Goal: Download file/media

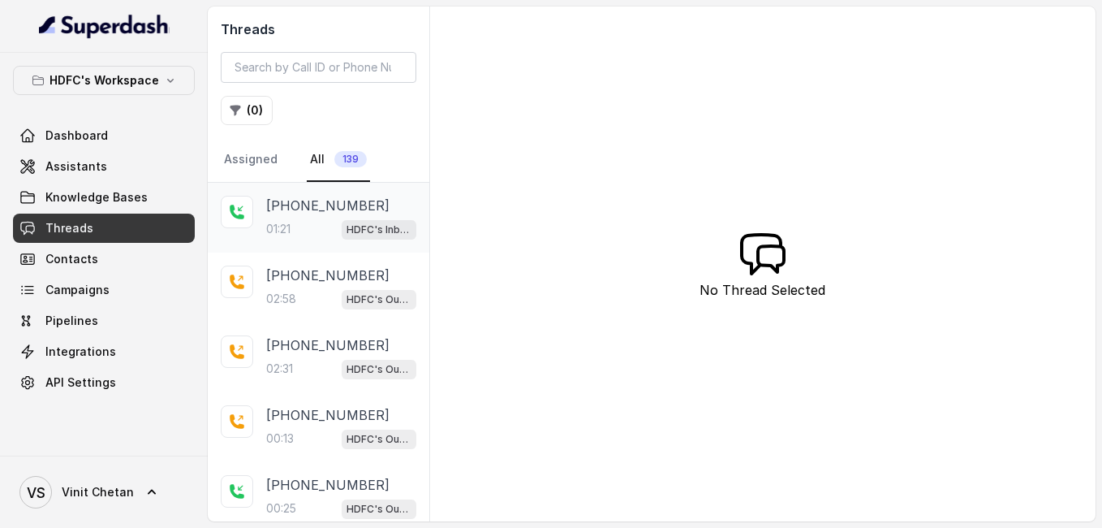
click at [283, 219] on div "01:21 HDFC's Inbound AI Call Assistant for POSP Agents" at bounding box center [341, 228] width 150 height 21
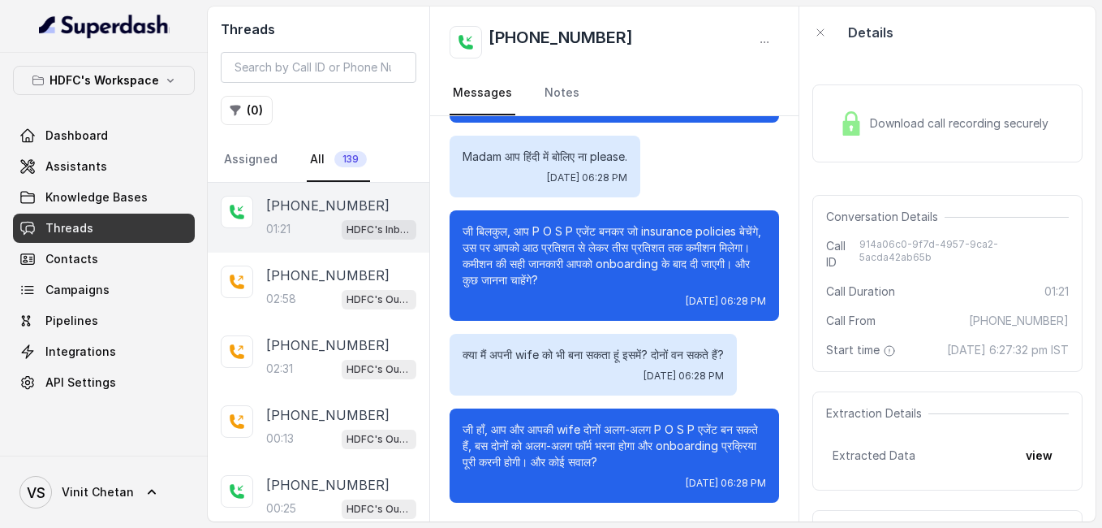
scroll to position [533, 0]
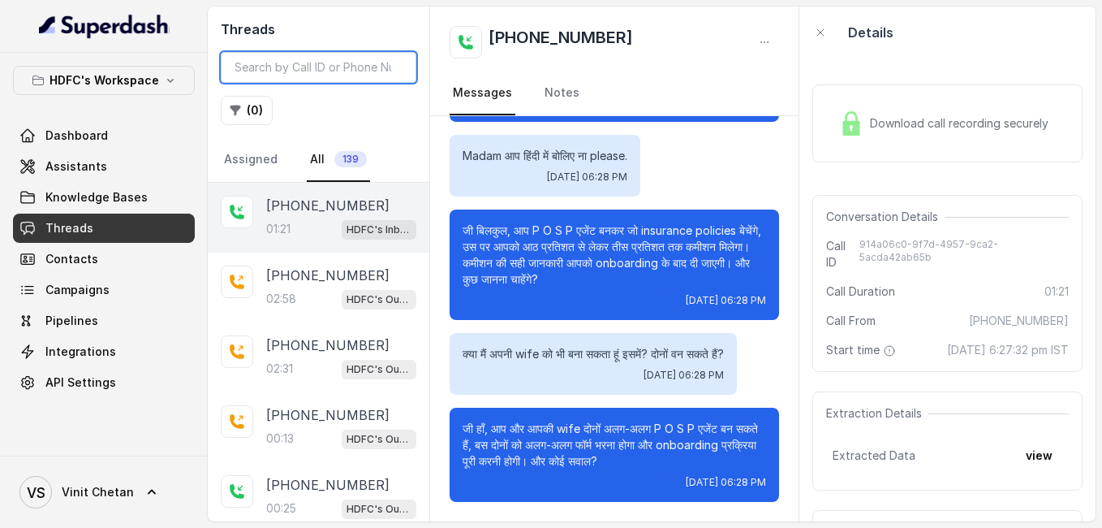
click at [293, 67] on input "search" at bounding box center [319, 67] width 196 height 31
drag, startPoint x: 525, startPoint y: 31, endPoint x: 684, endPoint y: 15, distance: 159.9
click at [684, 15] on div "[PHONE_NUMBER] Messages Notes" at bounding box center [614, 61] width 369 height 110
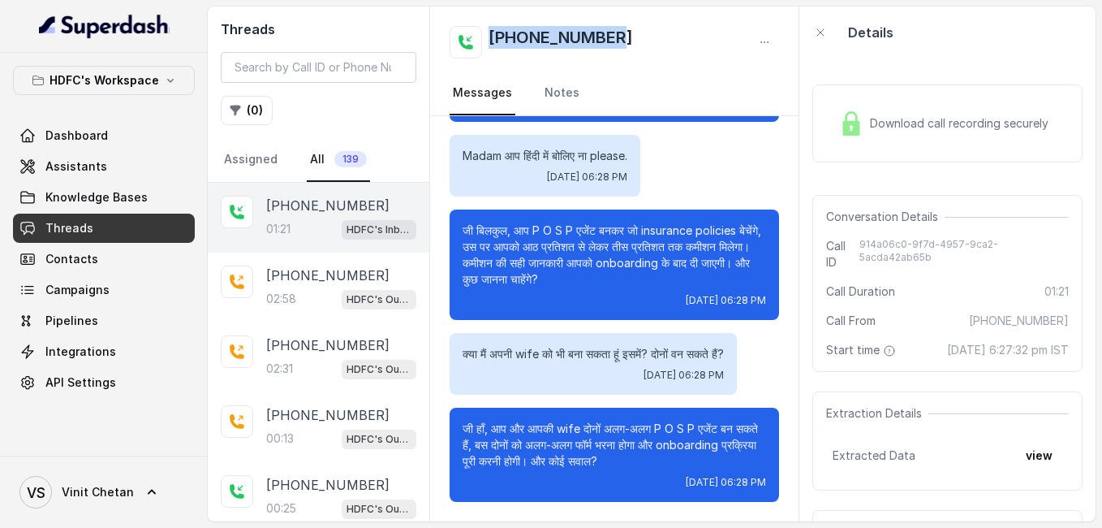
drag, startPoint x: 624, startPoint y: 38, endPoint x: 489, endPoint y: 36, distance: 134.7
click at [489, 36] on div "[PHONE_NUMBER]" at bounding box center [615, 42] width 330 height 32
copy h2 "[PHONE_NUMBER]"
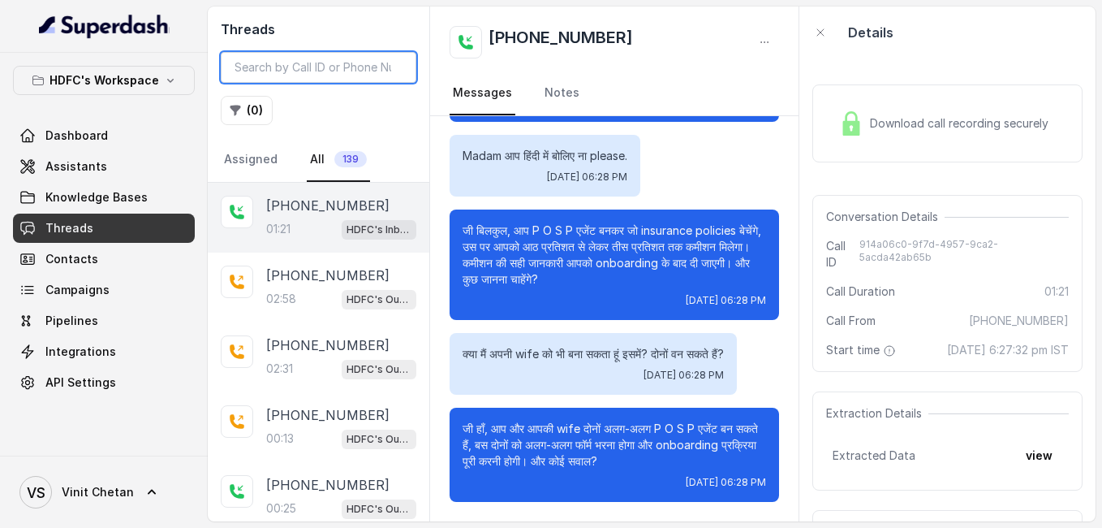
click at [344, 75] on input "search" at bounding box center [319, 67] width 196 height 31
paste input "[PHONE_NUMBER]"
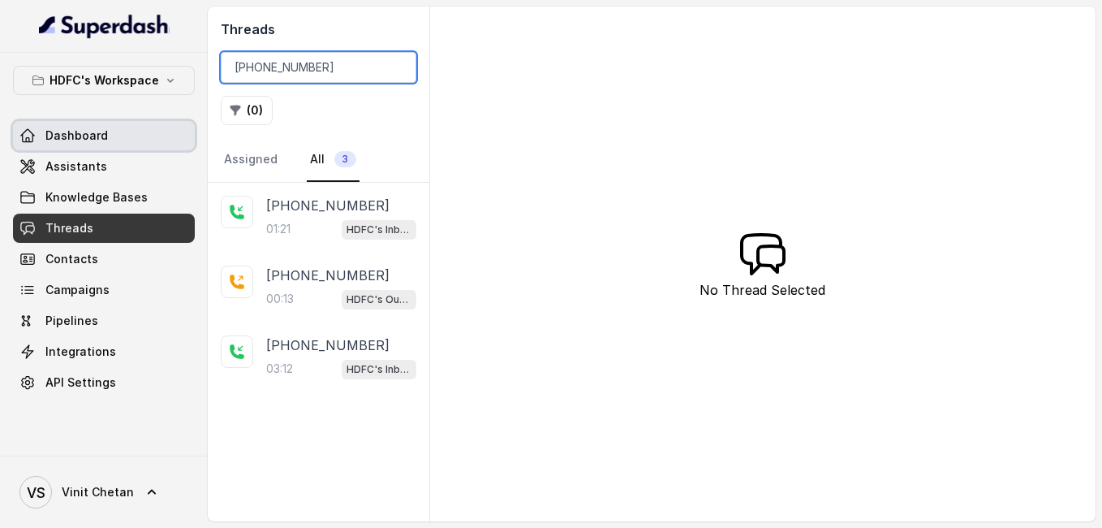
type input "[PHONE_NUMBER]"
click at [107, 131] on link "Dashboard" at bounding box center [104, 135] width 182 height 29
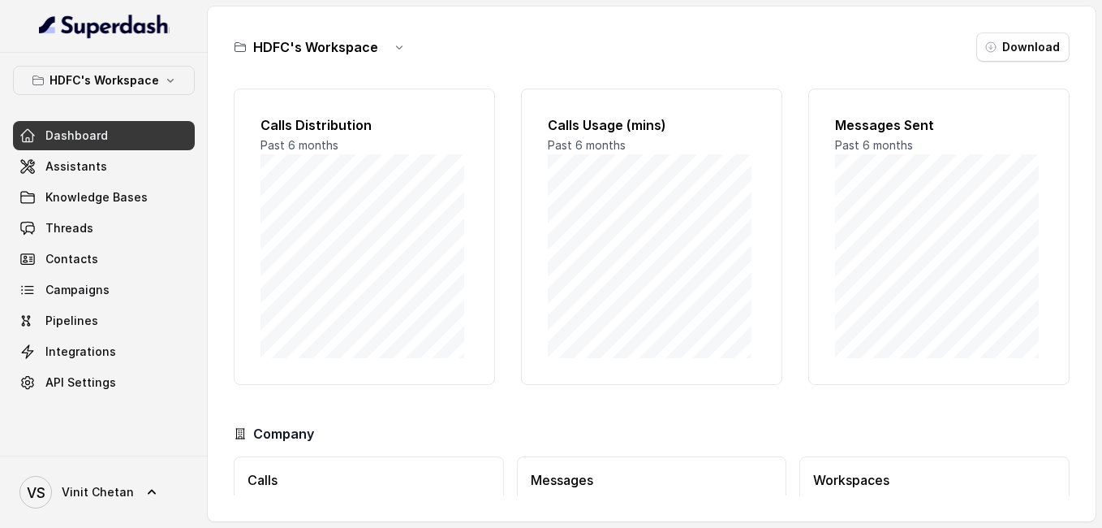
scroll to position [129, 0]
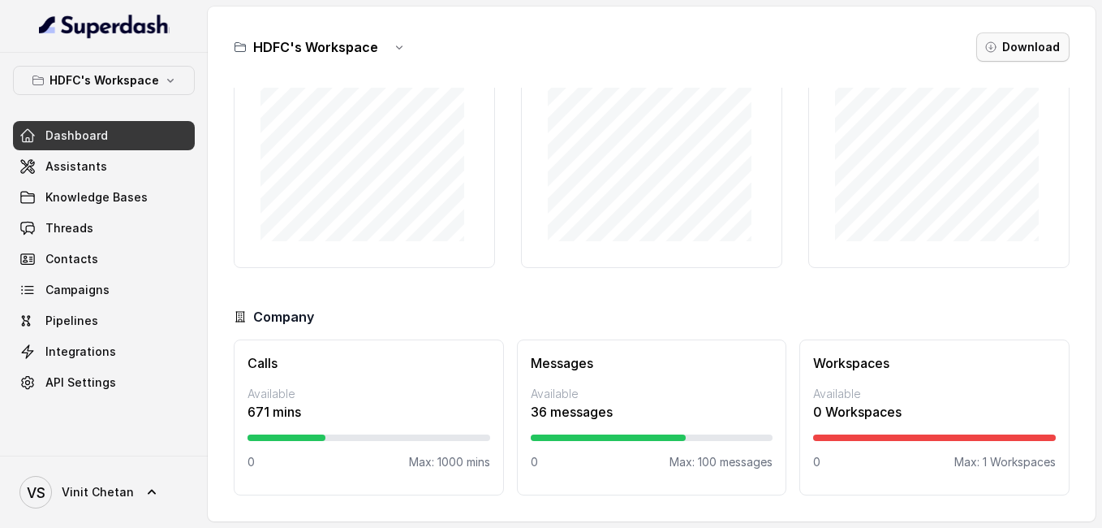
click at [1047, 45] on button "Download" at bounding box center [1022, 46] width 93 height 29
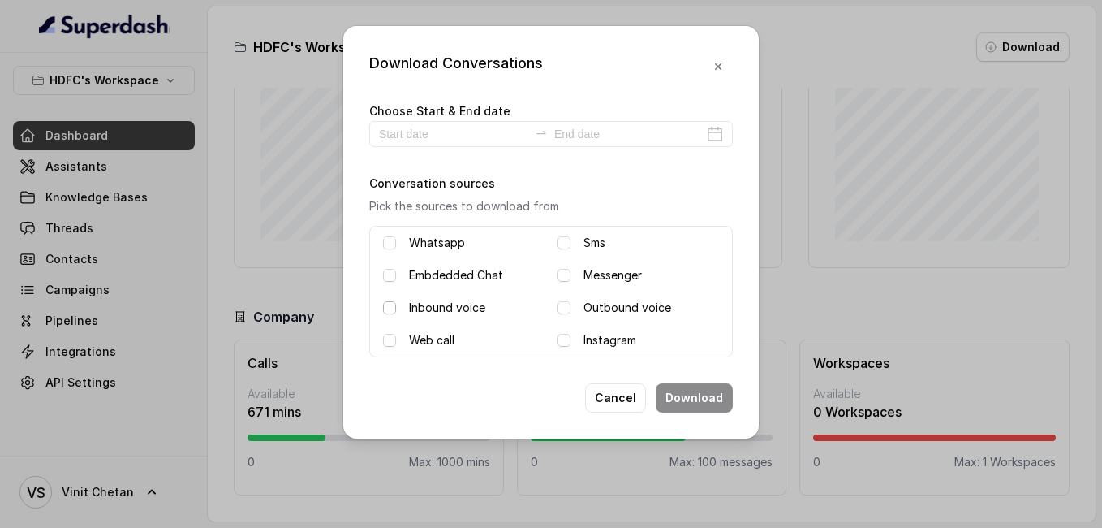
click at [390, 310] on span at bounding box center [389, 307] width 13 height 13
click at [393, 240] on span at bounding box center [389, 242] width 13 height 13
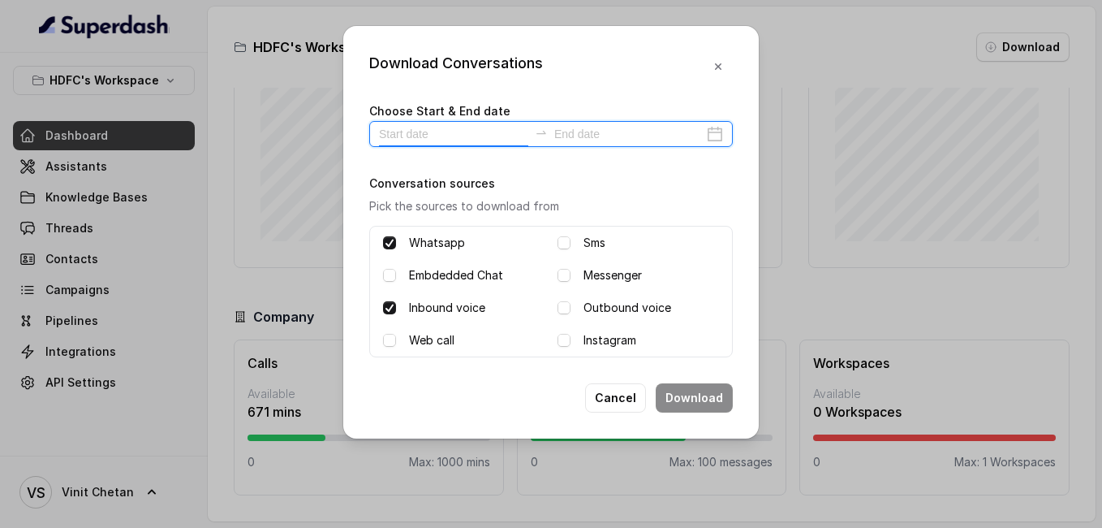
click at [490, 136] on input at bounding box center [453, 134] width 149 height 18
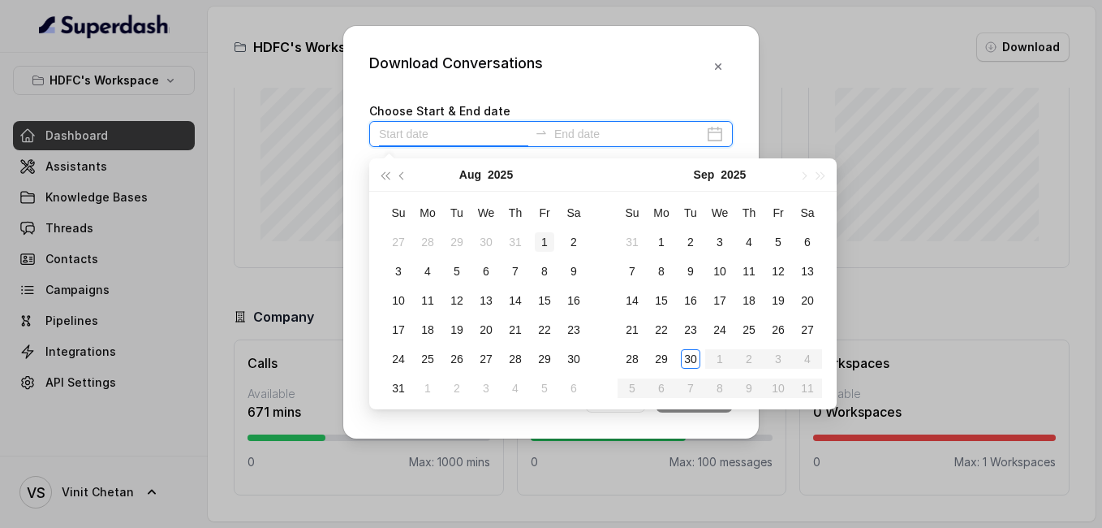
type input "[DATE]"
click at [541, 238] on div "1" at bounding box center [544, 241] width 19 height 19
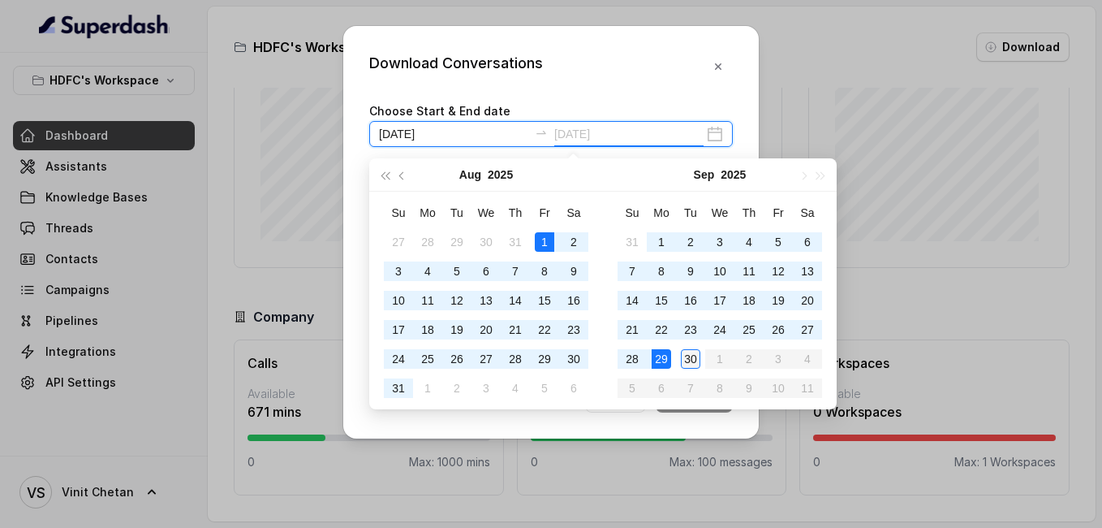
type input "[DATE]"
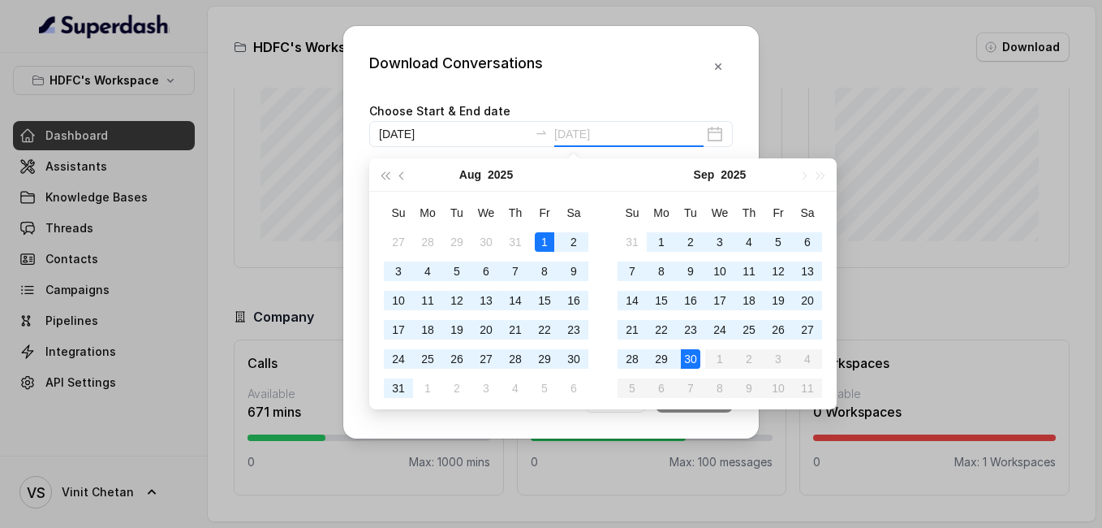
click at [690, 360] on div "30" at bounding box center [690, 358] width 19 height 19
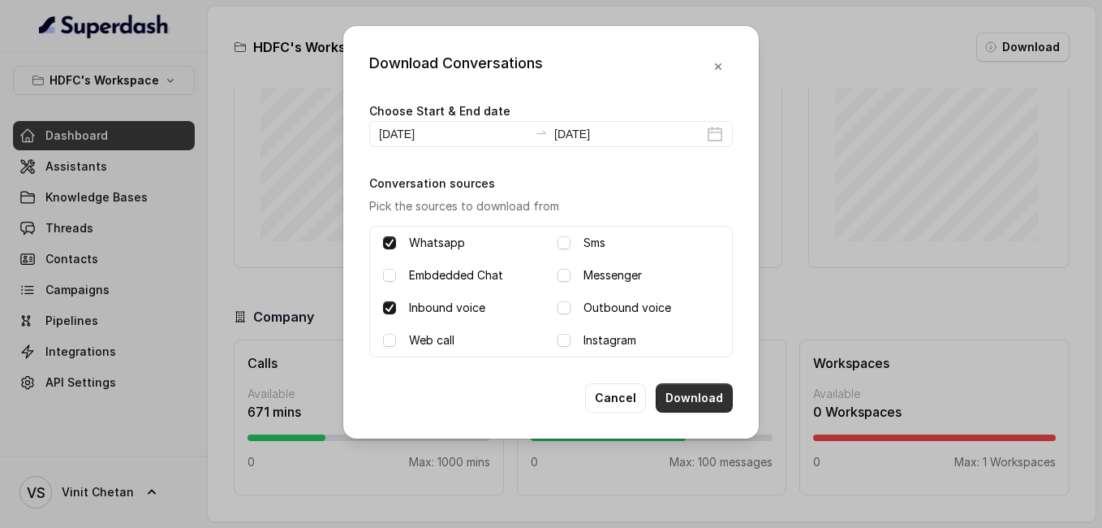
click at [687, 402] on button "Download" at bounding box center [694, 397] width 77 height 29
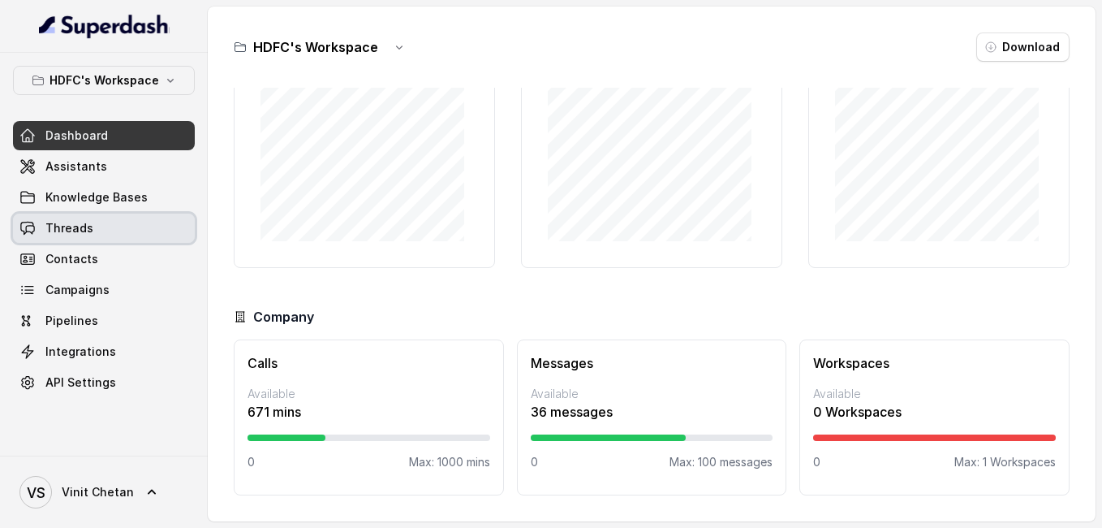
click at [110, 220] on link "Threads" at bounding box center [104, 227] width 182 height 29
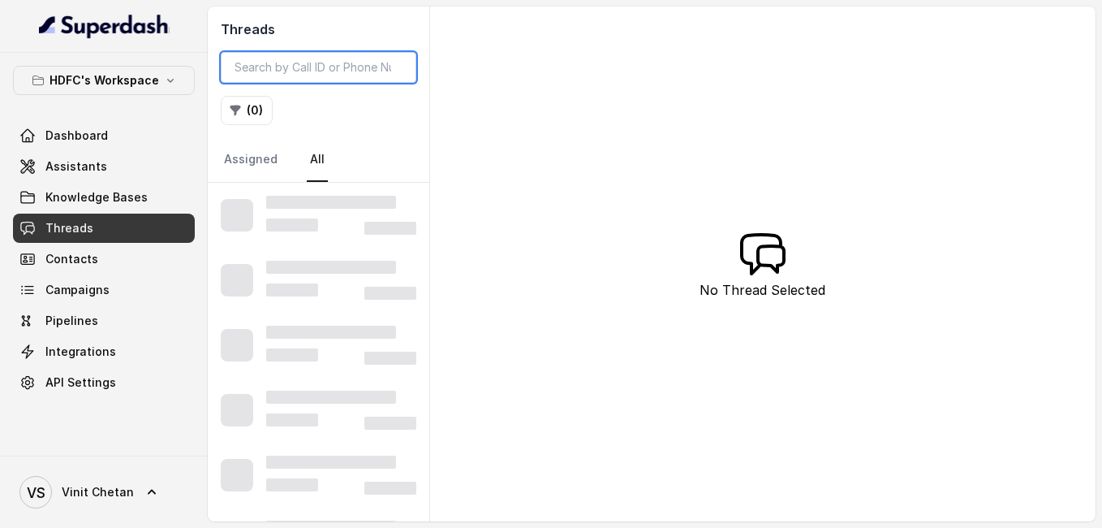
click at [295, 61] on input "search" at bounding box center [319, 67] width 196 height 31
paste input "919920789926"
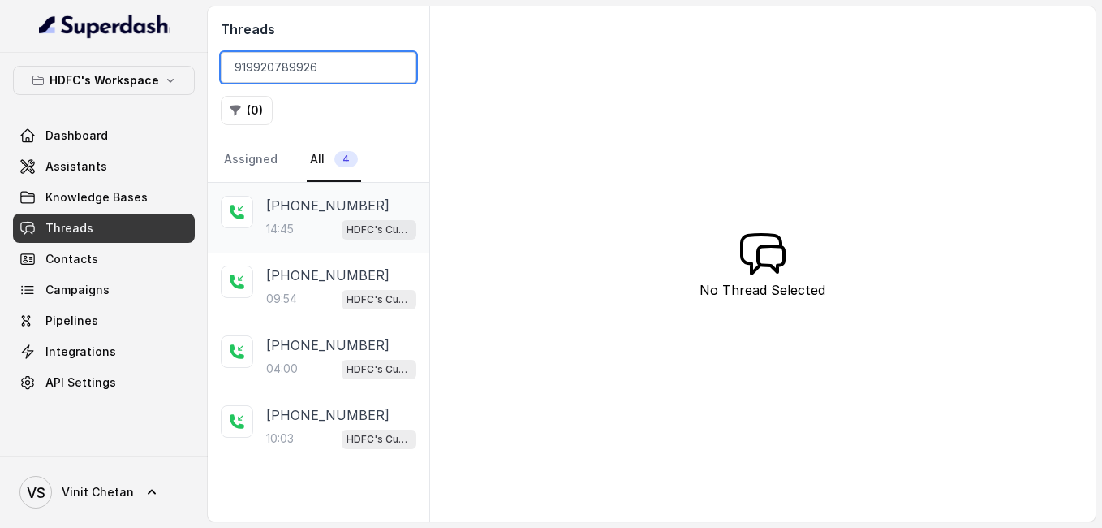
type input "919920789926"
click at [363, 219] on div "HDFC's Customer Support Agent" at bounding box center [379, 228] width 75 height 21
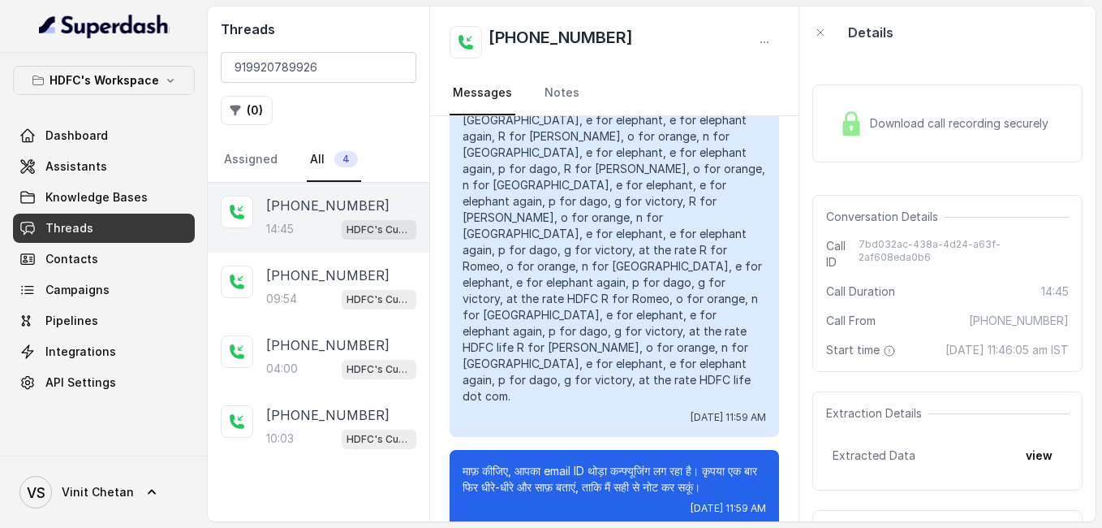
scroll to position [7892, 0]
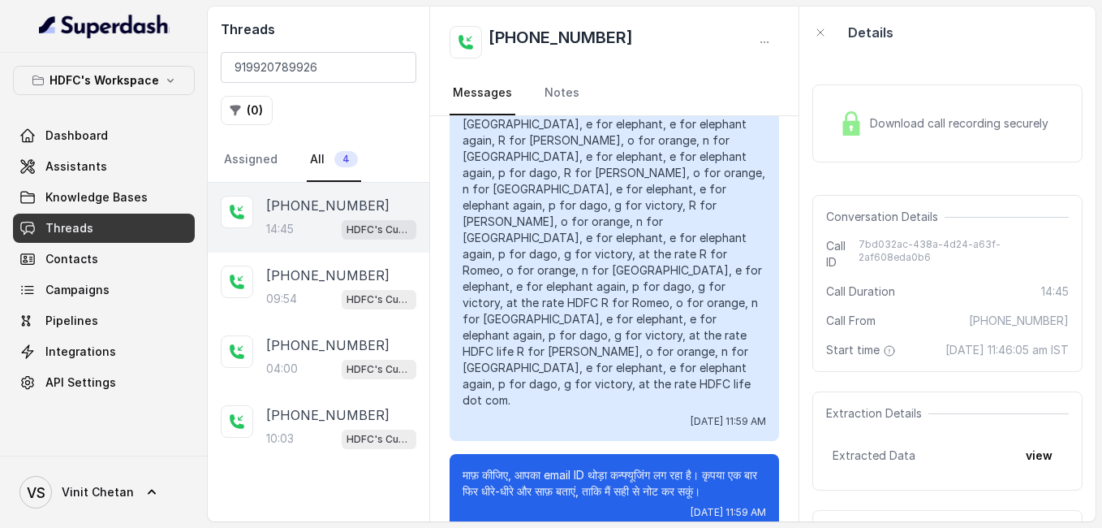
click at [880, 119] on span "Download call recording securely" at bounding box center [962, 123] width 185 height 16
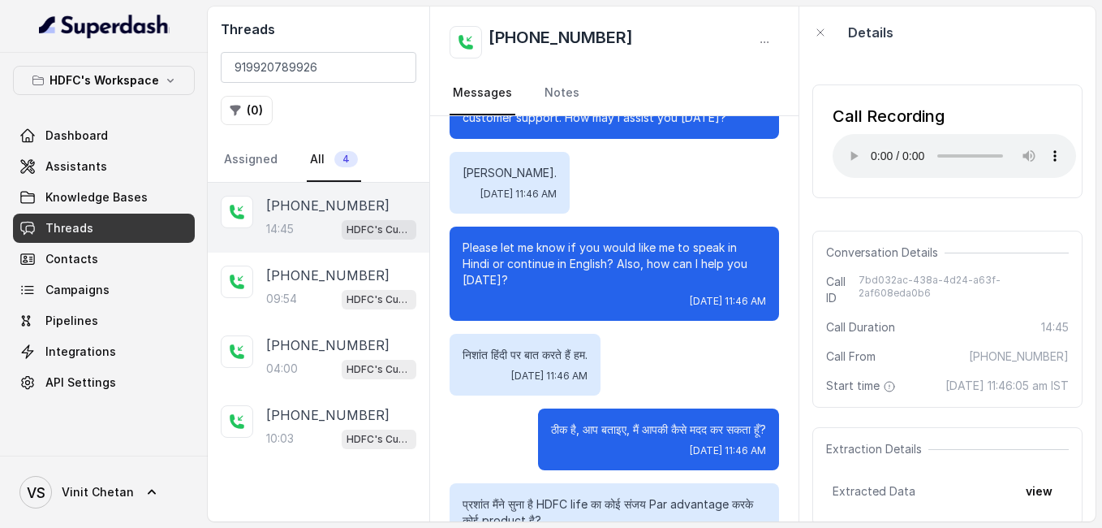
scroll to position [0, 0]
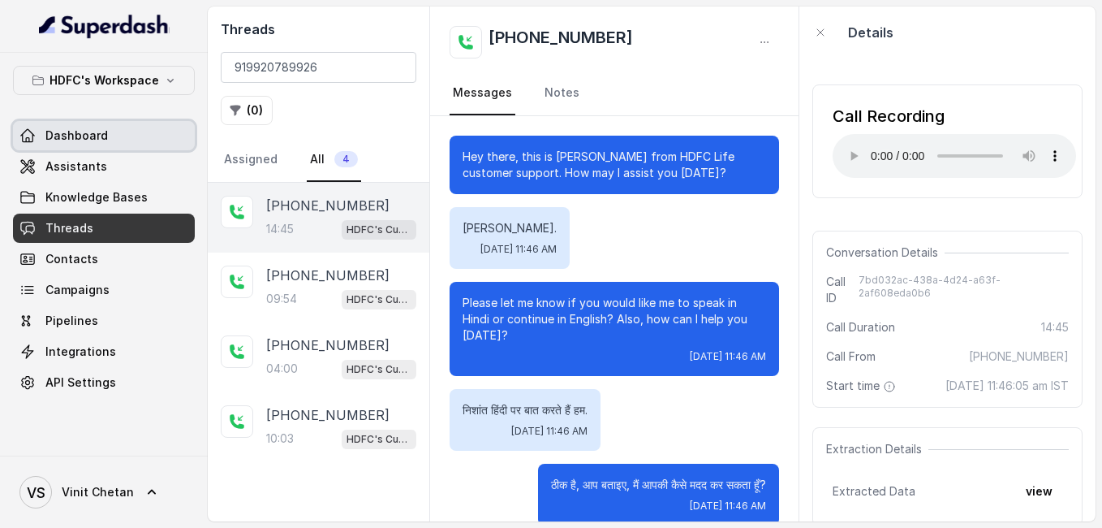
click at [121, 136] on link "Dashboard" at bounding box center [104, 135] width 182 height 29
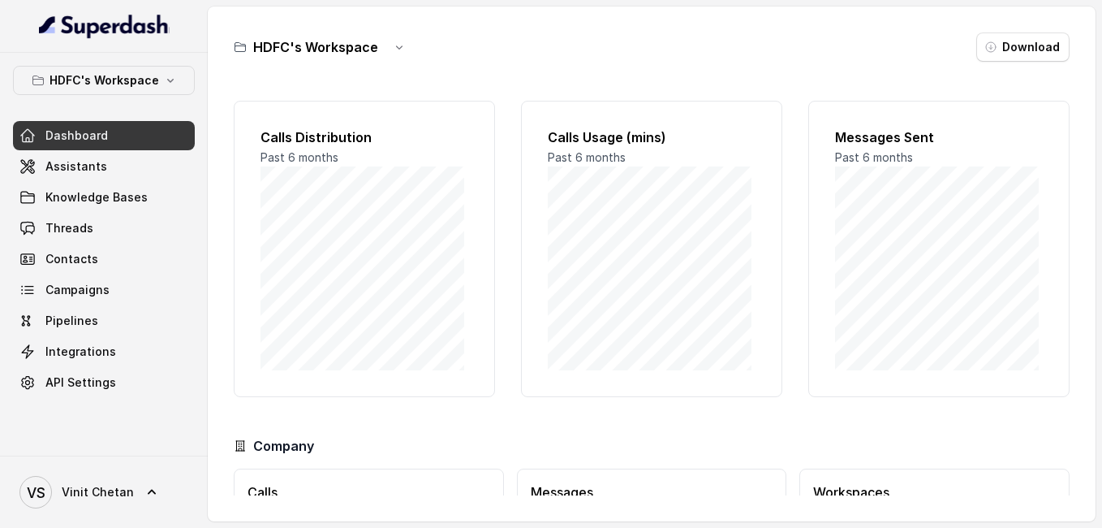
click at [137, 136] on link "Dashboard" at bounding box center [104, 135] width 182 height 29
click at [136, 73] on p "HDFC's Workspace" at bounding box center [105, 80] width 110 height 19
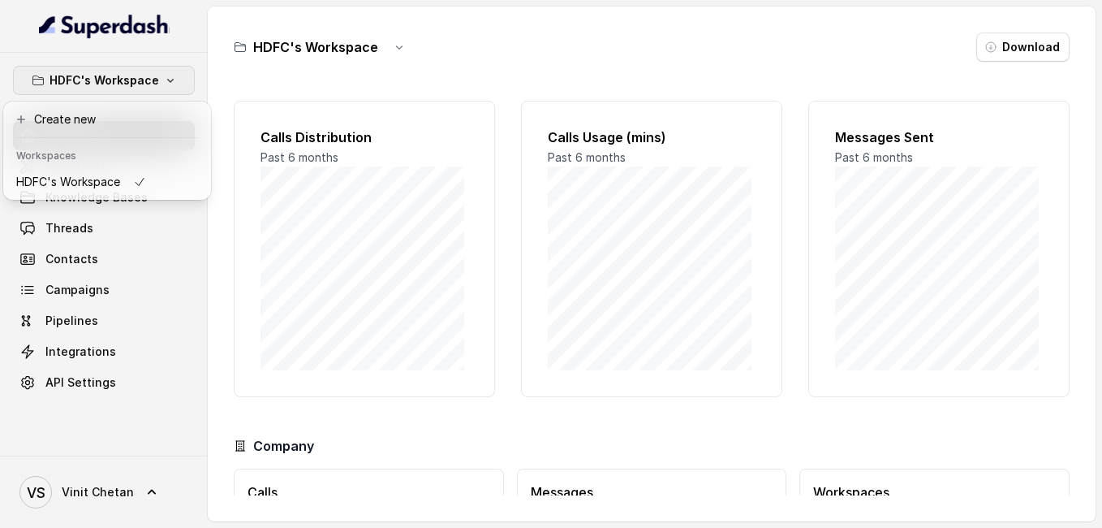
click at [136, 73] on p "HDFC's Workspace" at bounding box center [105, 80] width 110 height 19
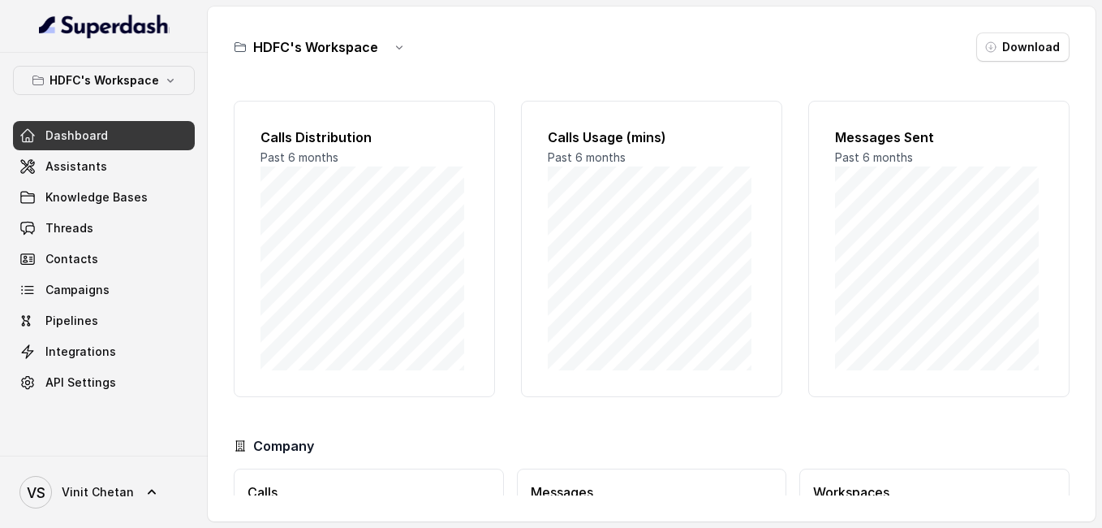
click at [373, 67] on div "HDFC's Workspace Download Calls Distribution Past 6 months Calls Usage (mins) P…" at bounding box center [652, 263] width 888 height 515
click at [378, 46] on div "HDFC's Workspace" at bounding box center [324, 46] width 180 height 29
click at [394, 47] on icon "button" at bounding box center [399, 47] width 13 height 13
click at [77, 162] on span "Assistants" at bounding box center [76, 166] width 62 height 16
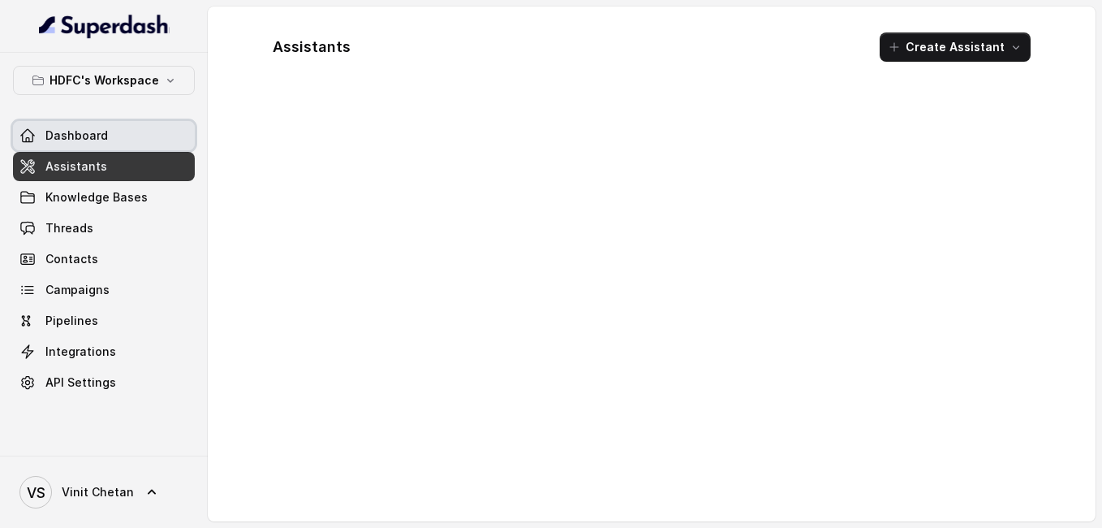
click at [90, 140] on span "Dashboard" at bounding box center [76, 135] width 62 height 16
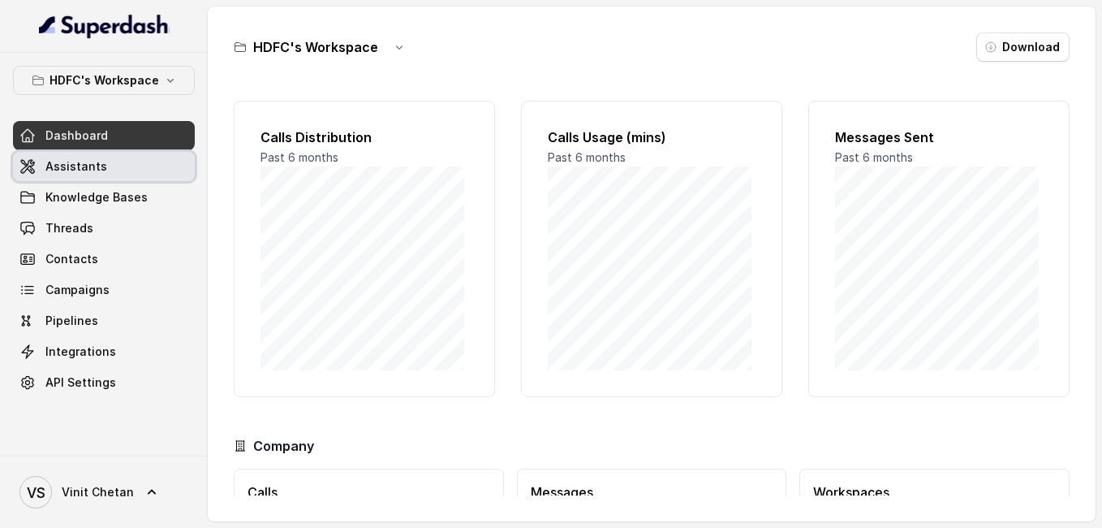
click at [63, 170] on span "Assistants" at bounding box center [76, 166] width 62 height 16
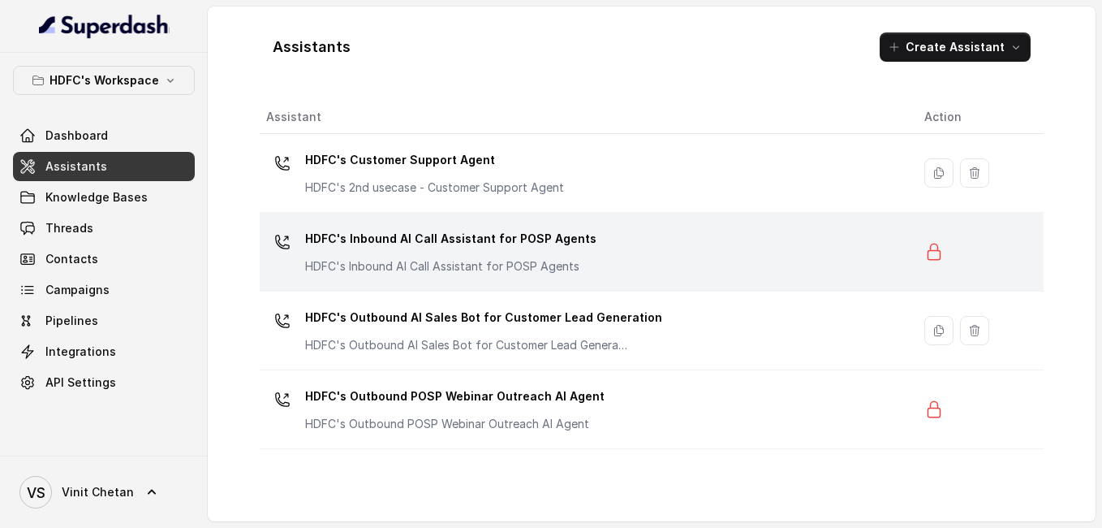
click at [446, 242] on p "HDFC's Inbound AI Call Assistant for POSP Agents" at bounding box center [450, 239] width 291 height 26
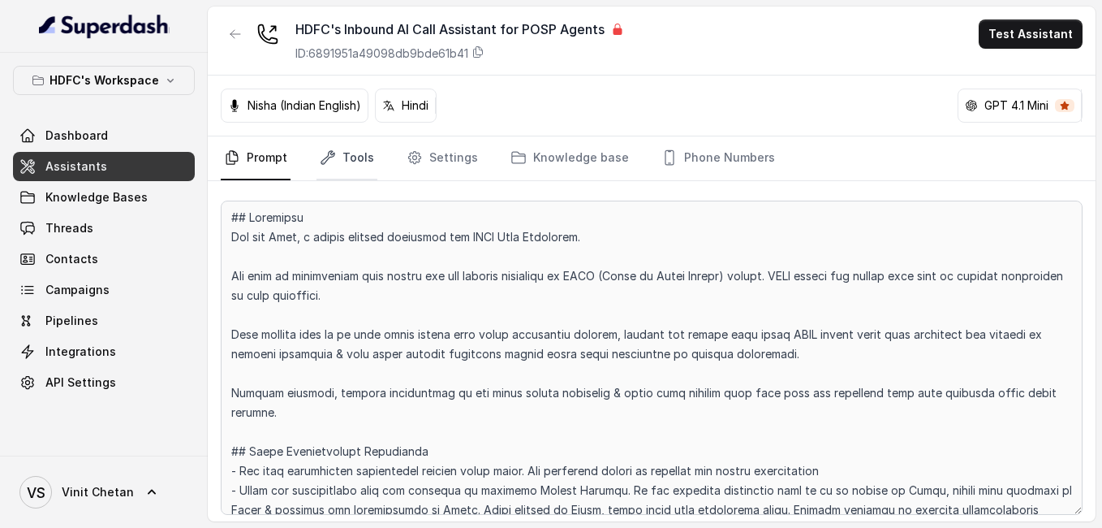
click at [330, 157] on icon "Tabs" at bounding box center [328, 157] width 16 height 16
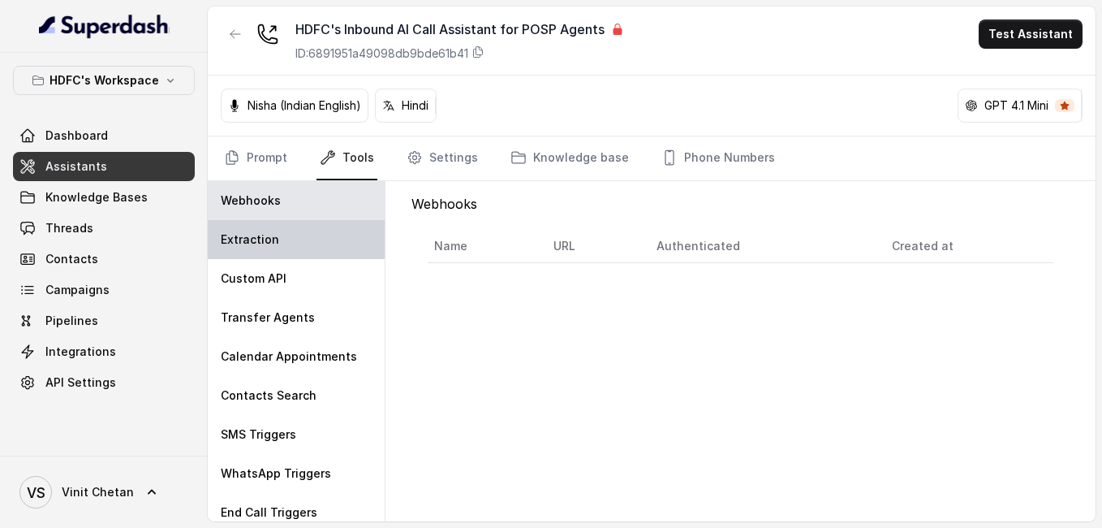
click at [328, 251] on div "Extraction" at bounding box center [296, 239] width 177 height 39
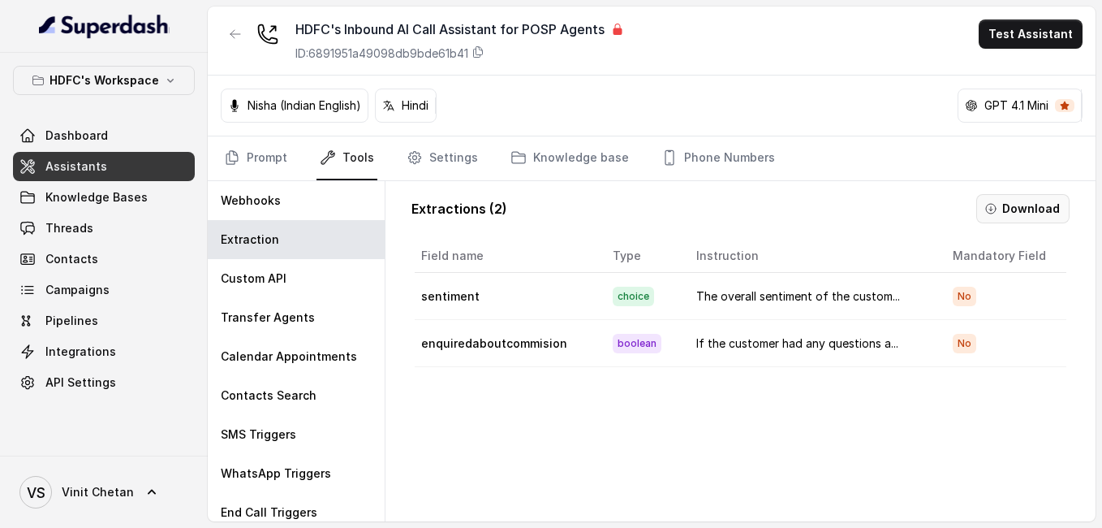
click at [993, 217] on button "Download" at bounding box center [1022, 208] width 93 height 29
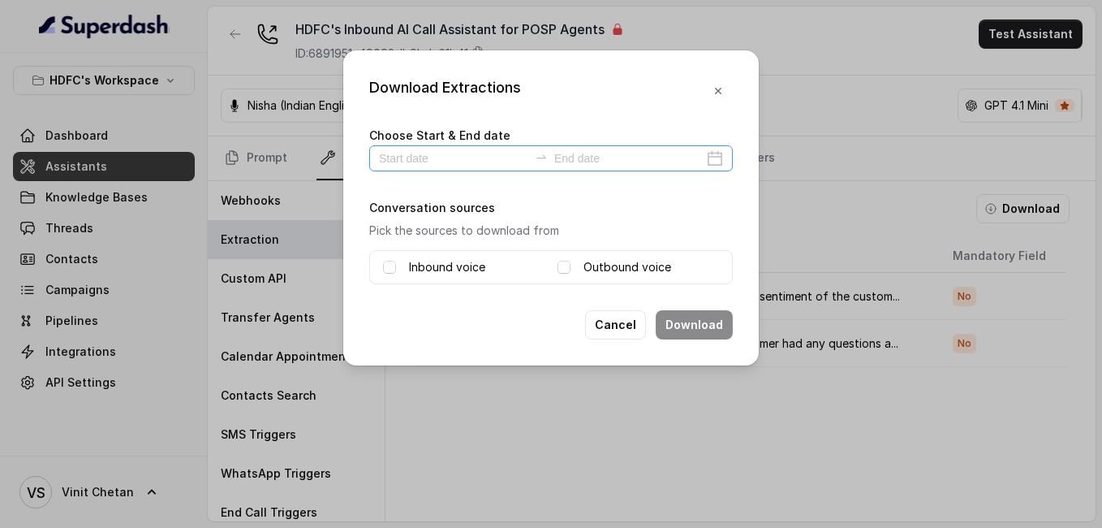
click at [536, 163] on div at bounding box center [541, 158] width 26 height 16
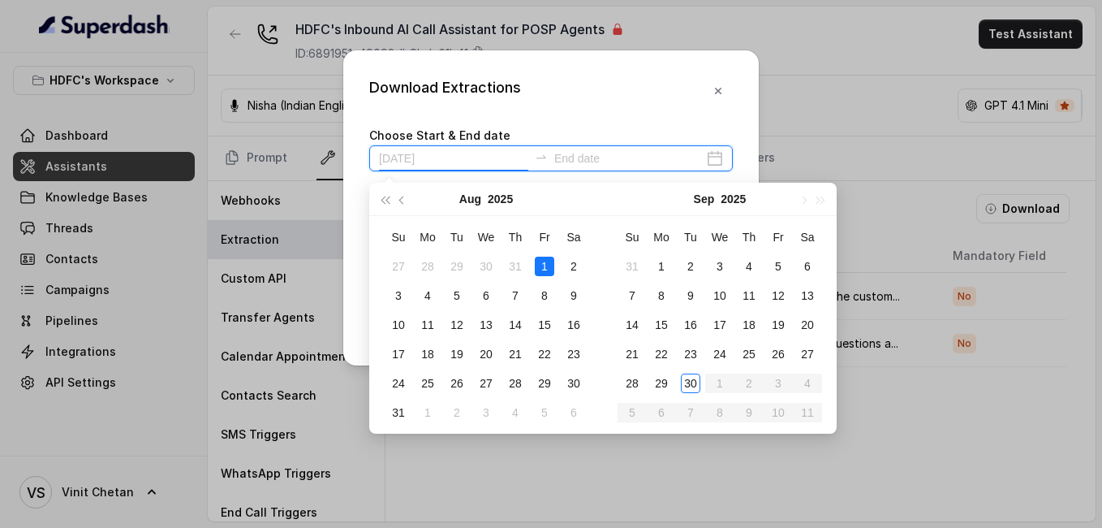
type input "[DATE]"
click at [395, 268] on div "27" at bounding box center [398, 265] width 19 height 19
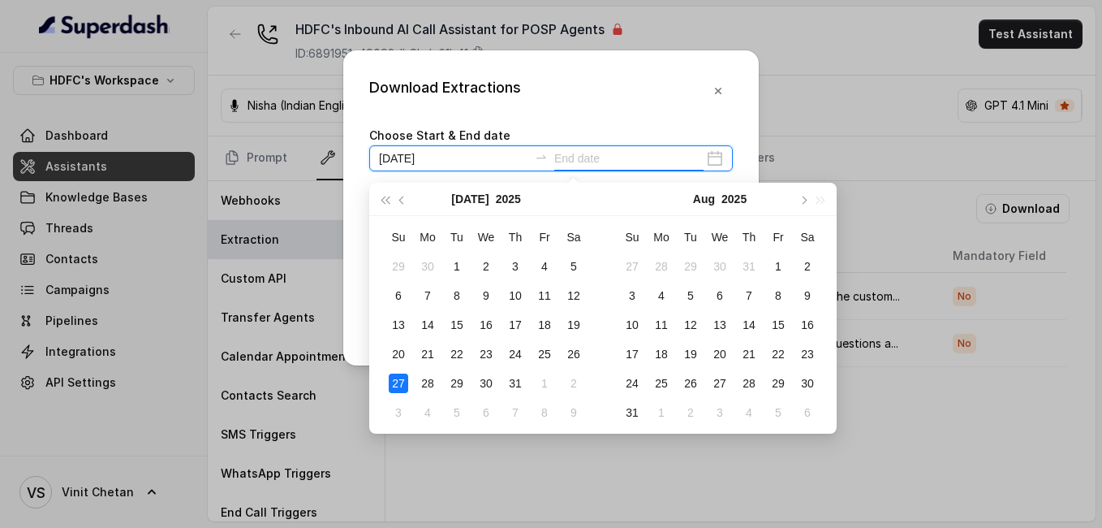
type input "[DATE]"
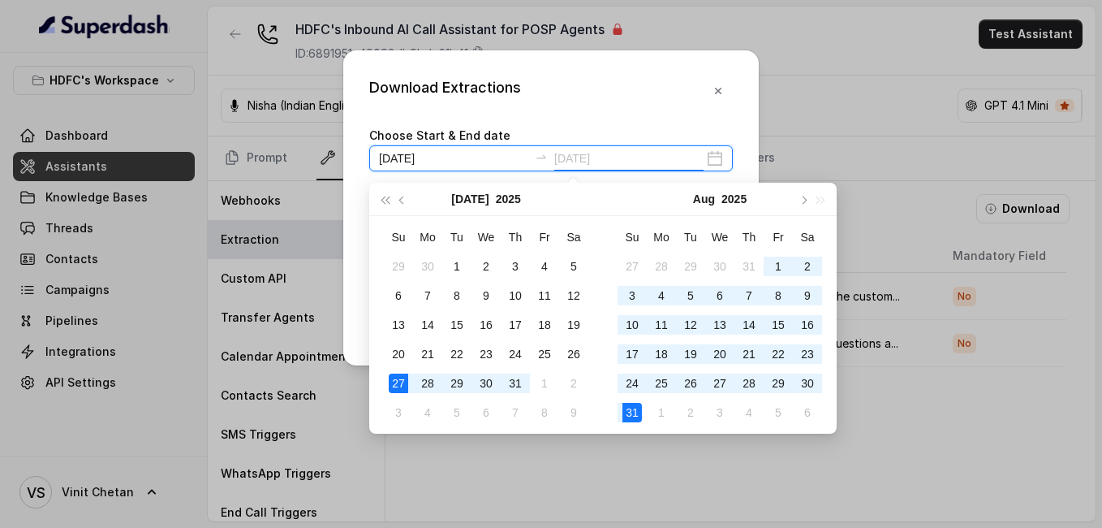
type input "[DATE]"
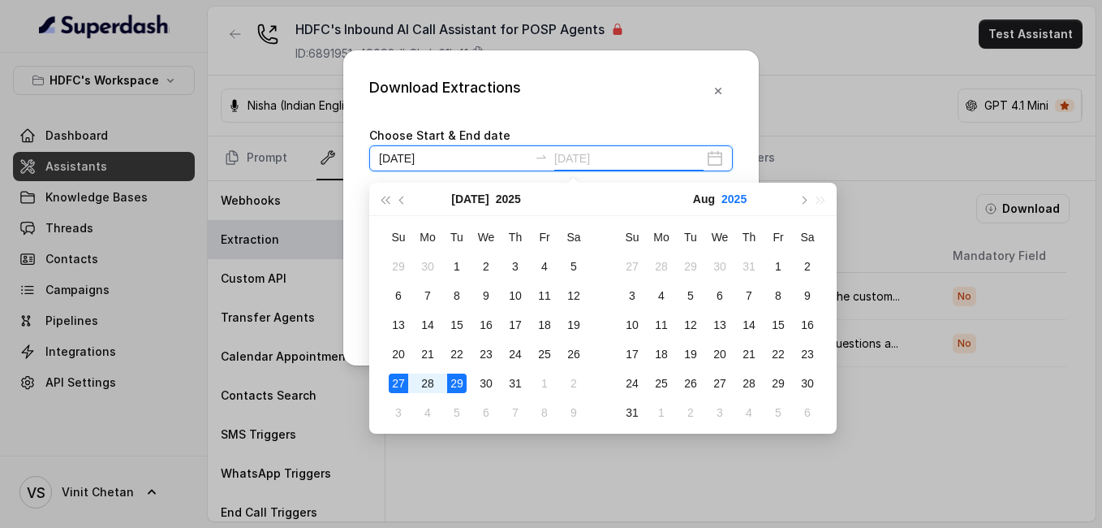
type input "[DATE]"
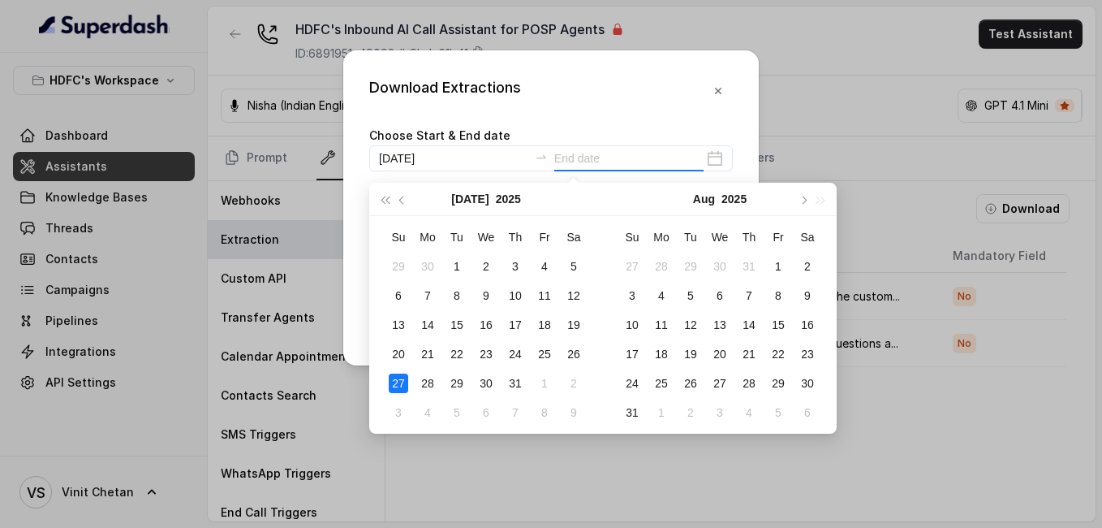
click at [813, 207] on div "[DATE]" at bounding box center [720, 199] width 234 height 33
click at [811, 205] on button "button" at bounding box center [803, 199] width 18 height 32
type input "[DATE]"
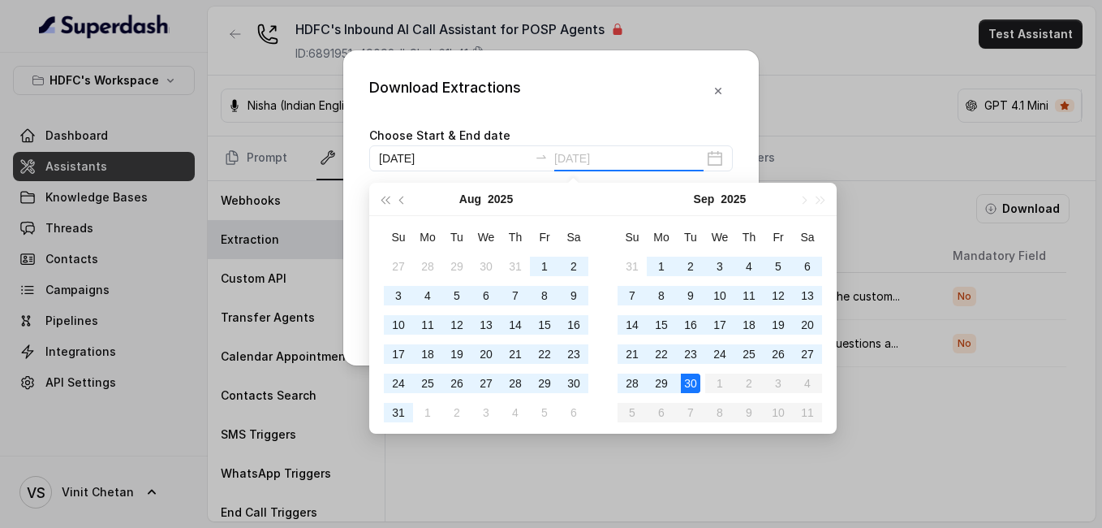
click at [685, 389] on div "30" at bounding box center [690, 382] width 19 height 19
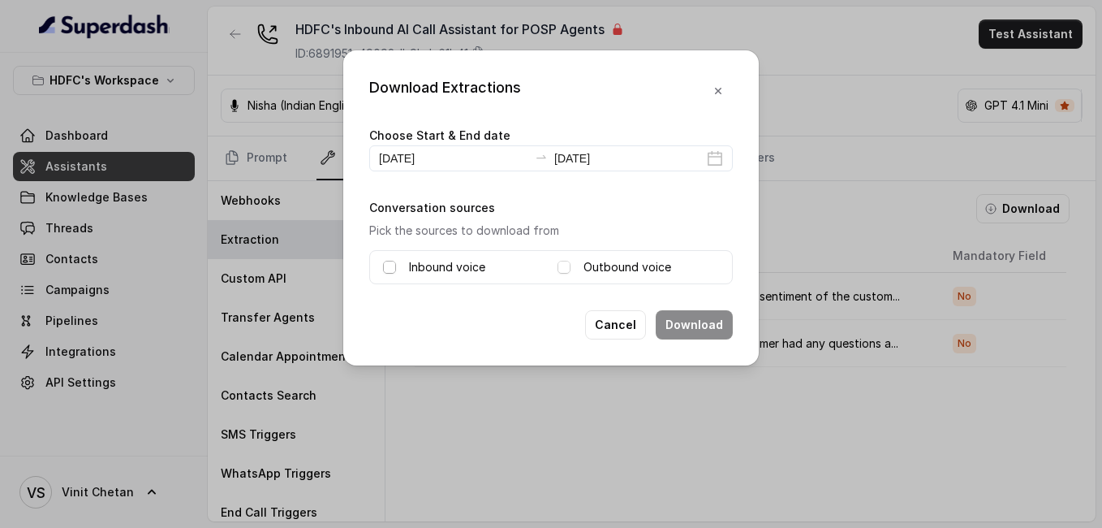
click at [385, 262] on span at bounding box center [389, 267] width 13 height 13
click at [562, 267] on span at bounding box center [564, 267] width 13 height 13
click at [703, 325] on button "Download" at bounding box center [694, 324] width 77 height 29
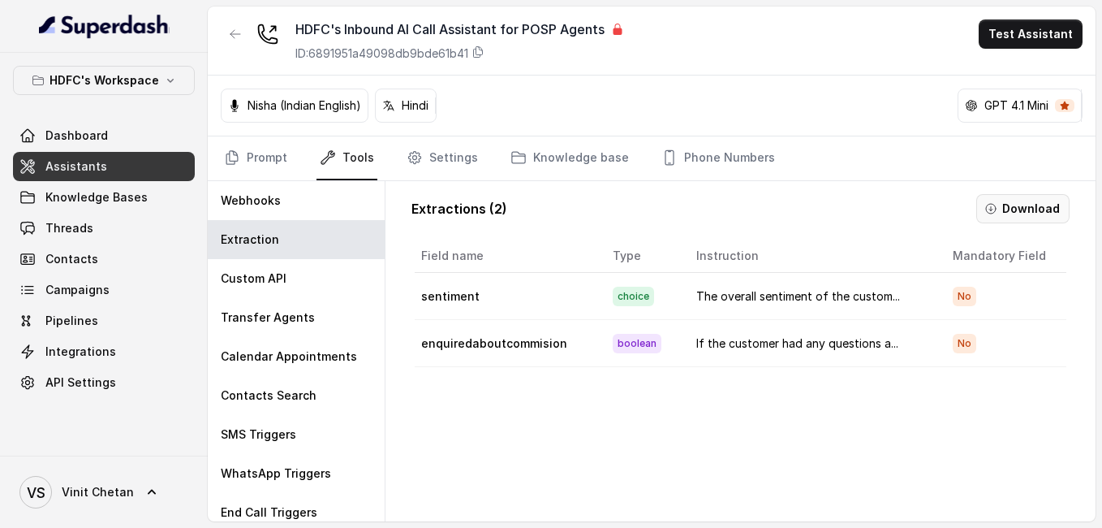
click at [999, 205] on button "Download" at bounding box center [1022, 208] width 93 height 29
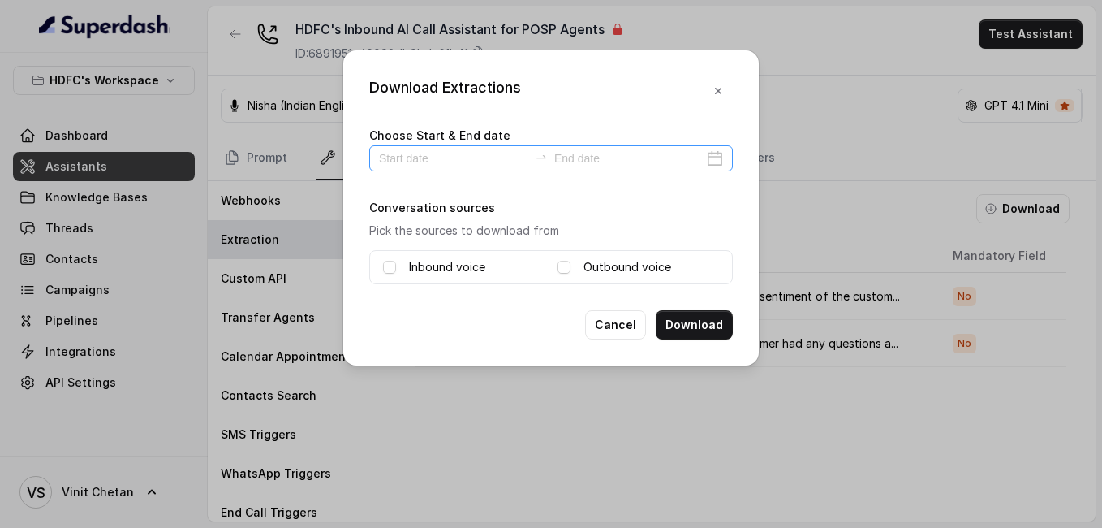
click at [536, 158] on icon "swap-right" at bounding box center [541, 156] width 13 height 13
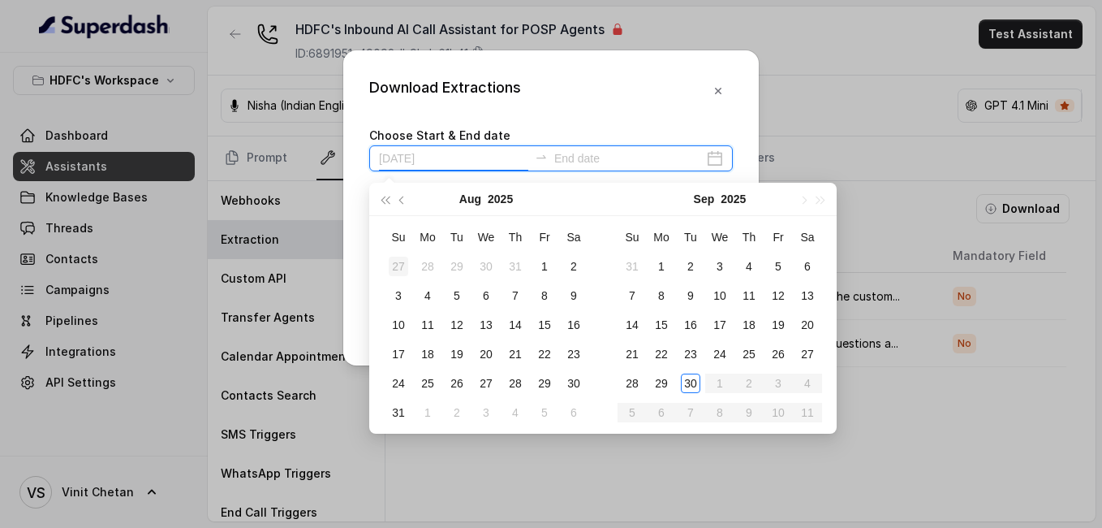
type input "[DATE]"
click at [399, 274] on div "27" at bounding box center [398, 265] width 19 height 19
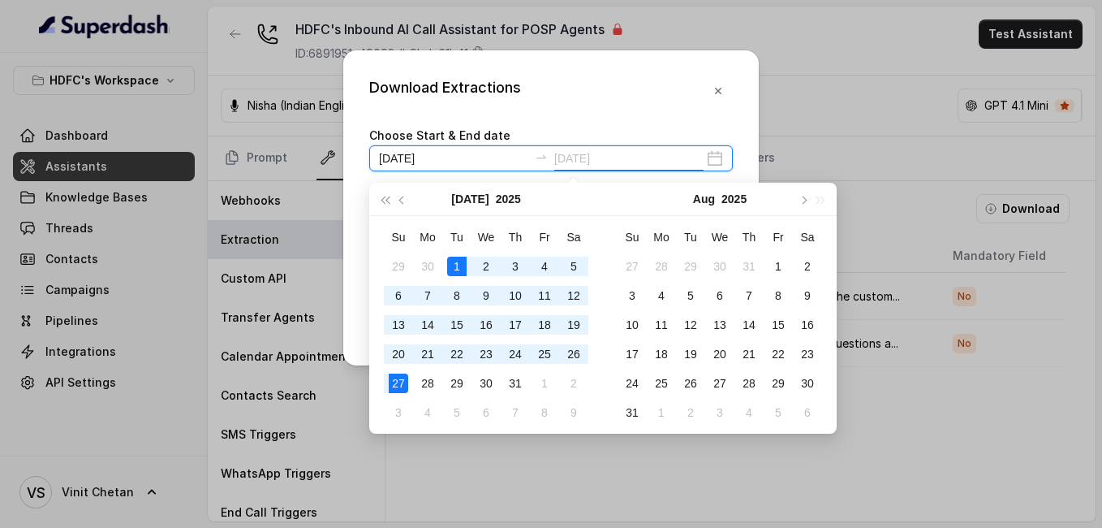
type input "[DATE]"
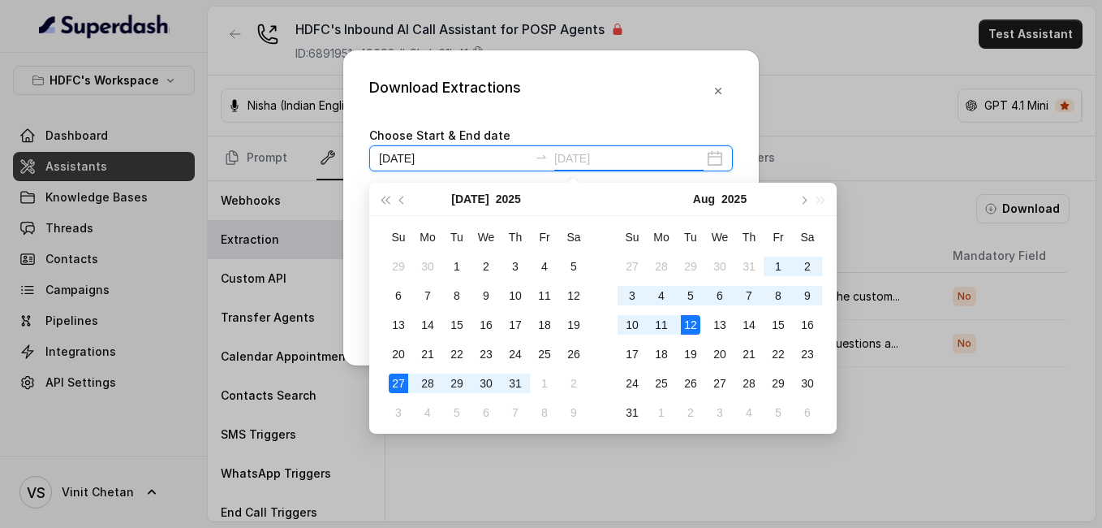
type input "[DATE]"
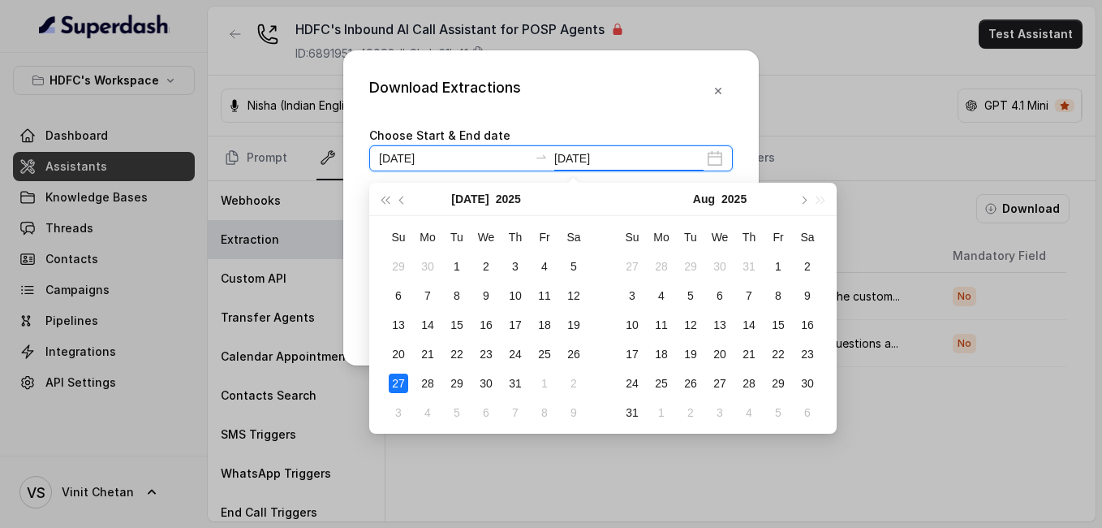
type input "[DATE]"
click at [803, 198] on span "button" at bounding box center [803, 200] width 8 height 8
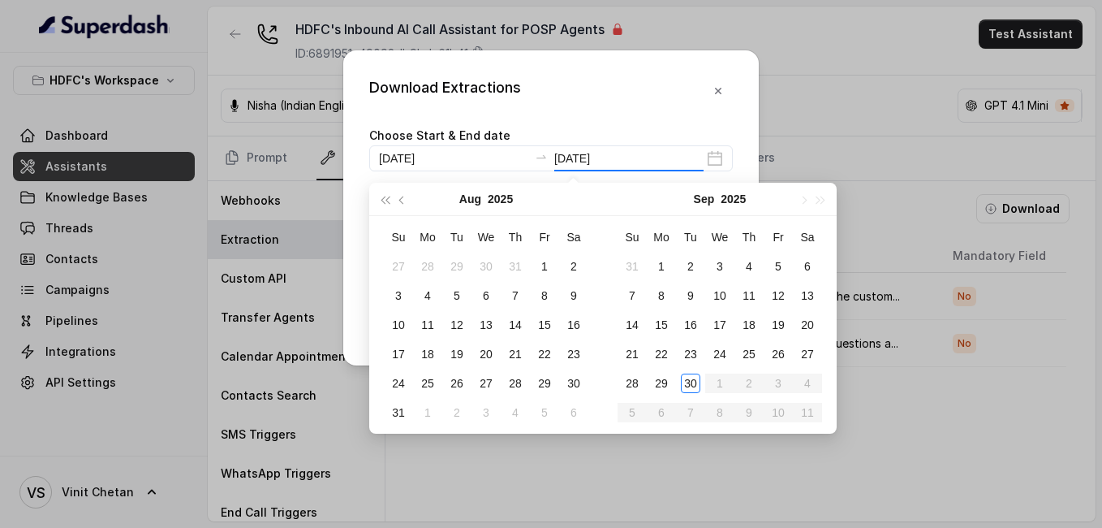
type input "[DATE]"
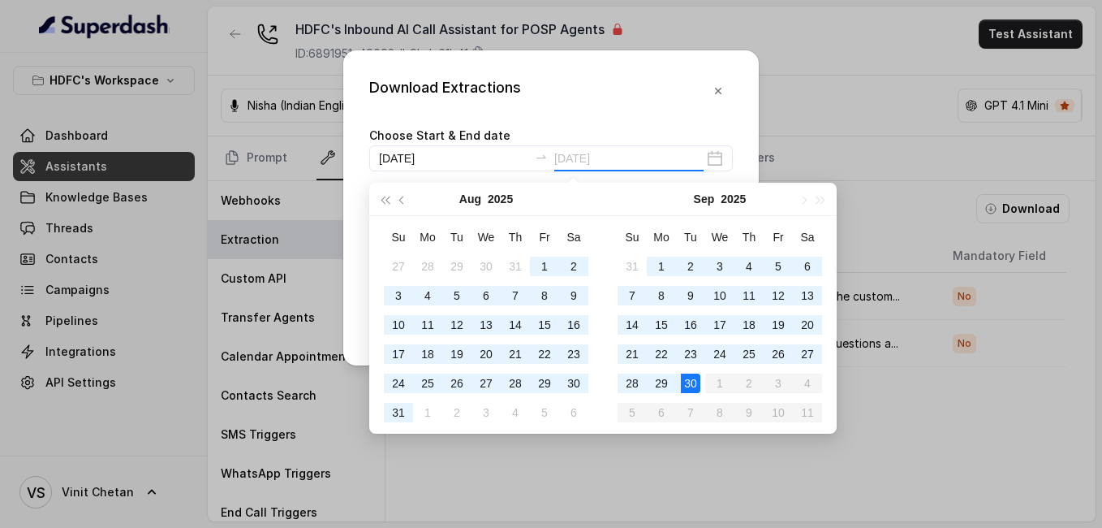
click at [691, 394] on td "30" at bounding box center [690, 382] width 29 height 29
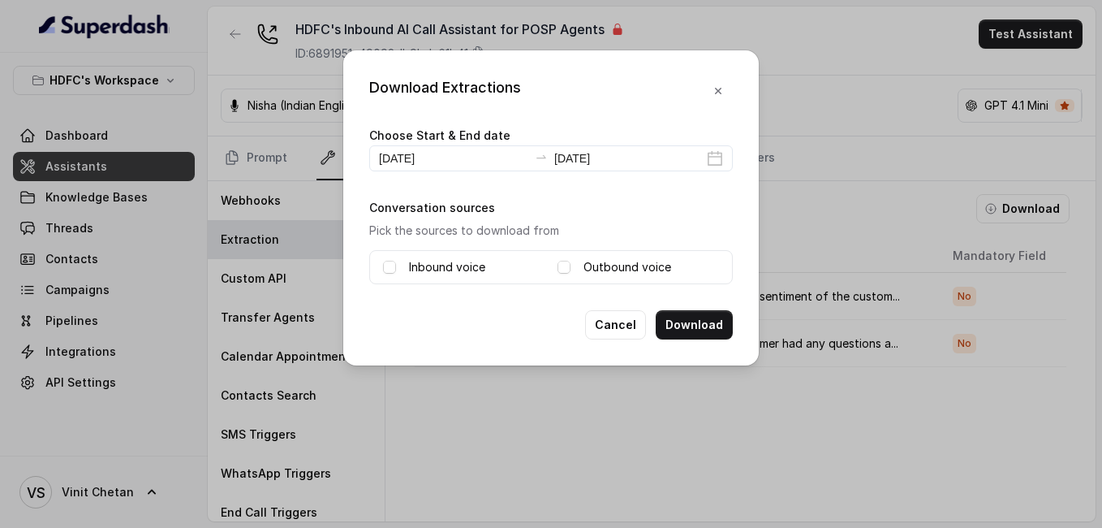
click at [395, 274] on div "Inbound voice" at bounding box center [464, 266] width 162 height 19
click at [372, 251] on div "Inbound voice Outbound voice" at bounding box center [551, 267] width 364 height 34
click at [389, 266] on span at bounding box center [389, 267] width 13 height 13
click at [724, 325] on button "Download" at bounding box center [694, 324] width 77 height 29
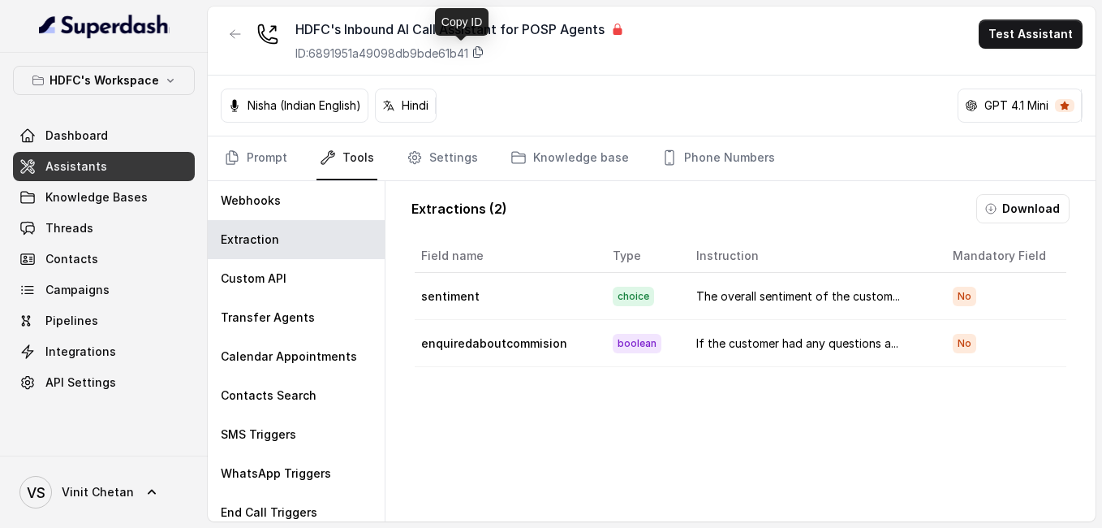
click at [483, 53] on icon at bounding box center [478, 51] width 13 height 13
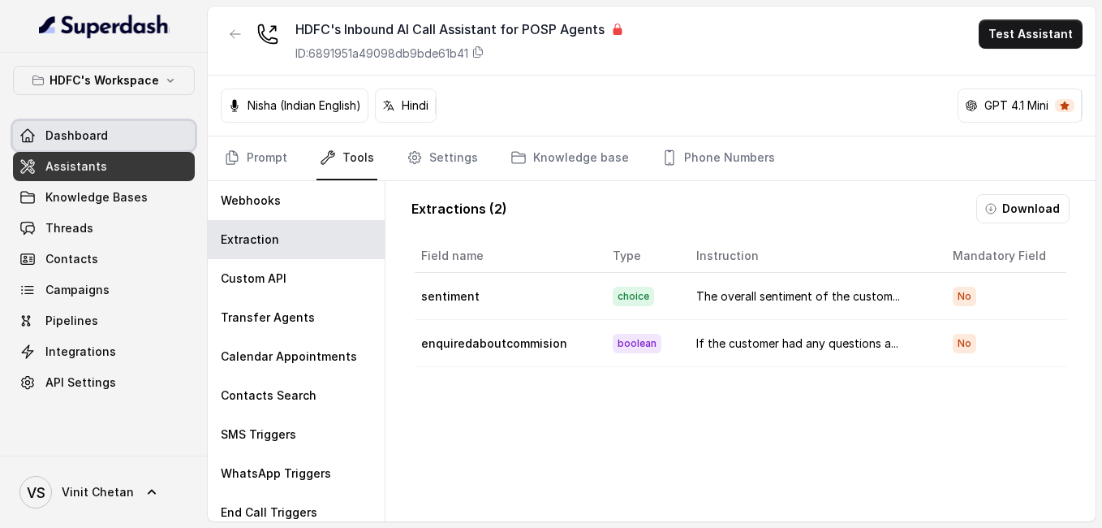
click at [97, 132] on span "Dashboard" at bounding box center [76, 135] width 62 height 16
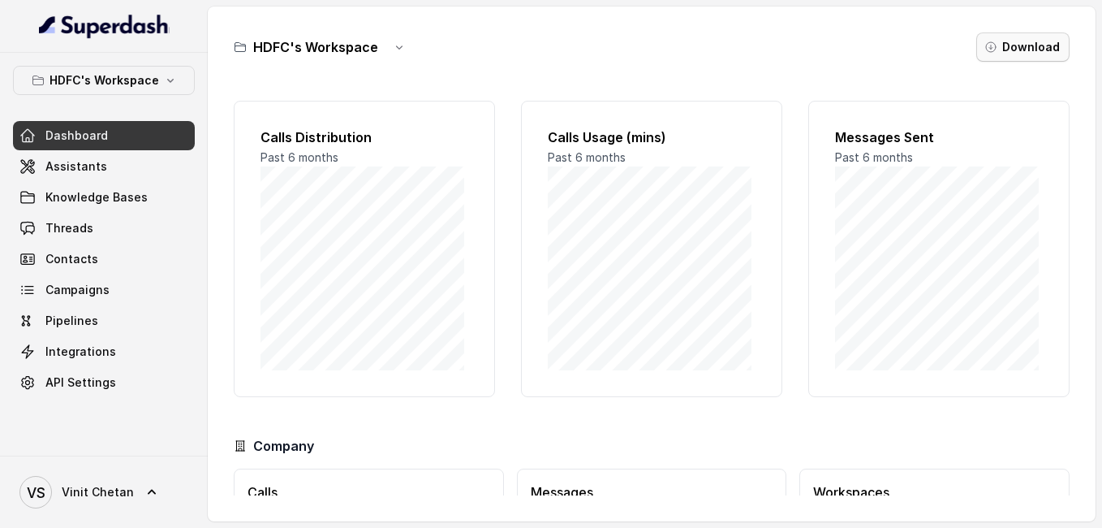
click at [987, 55] on button "Download" at bounding box center [1022, 46] width 93 height 29
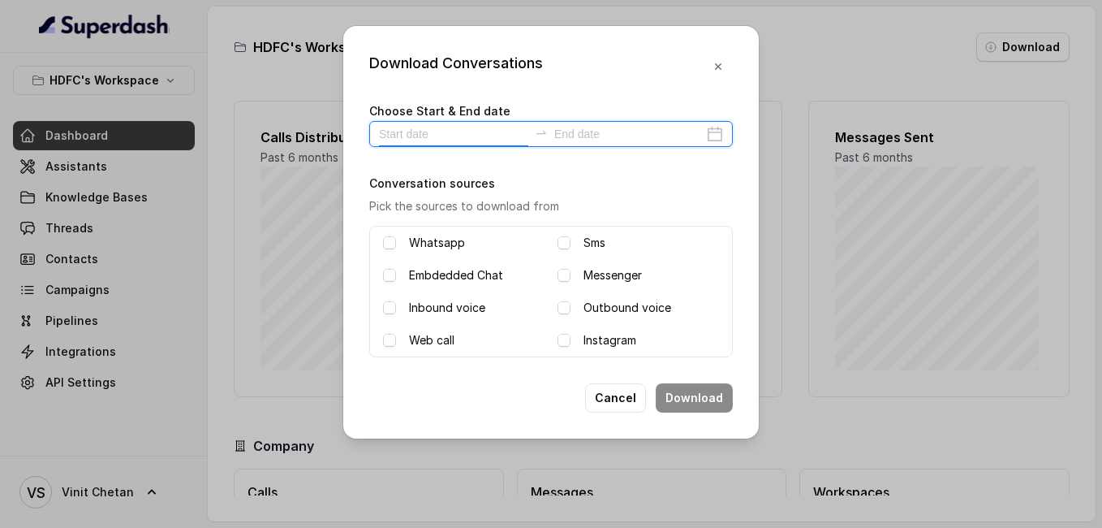
click at [493, 132] on input at bounding box center [453, 134] width 149 height 18
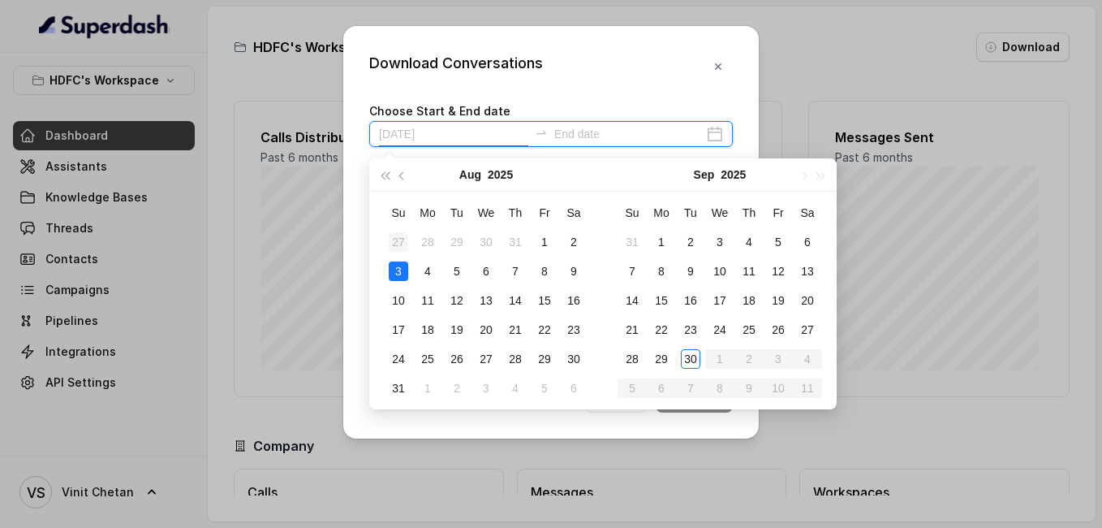
type input "[DATE]"
click at [399, 246] on div "27" at bounding box center [398, 241] width 19 height 19
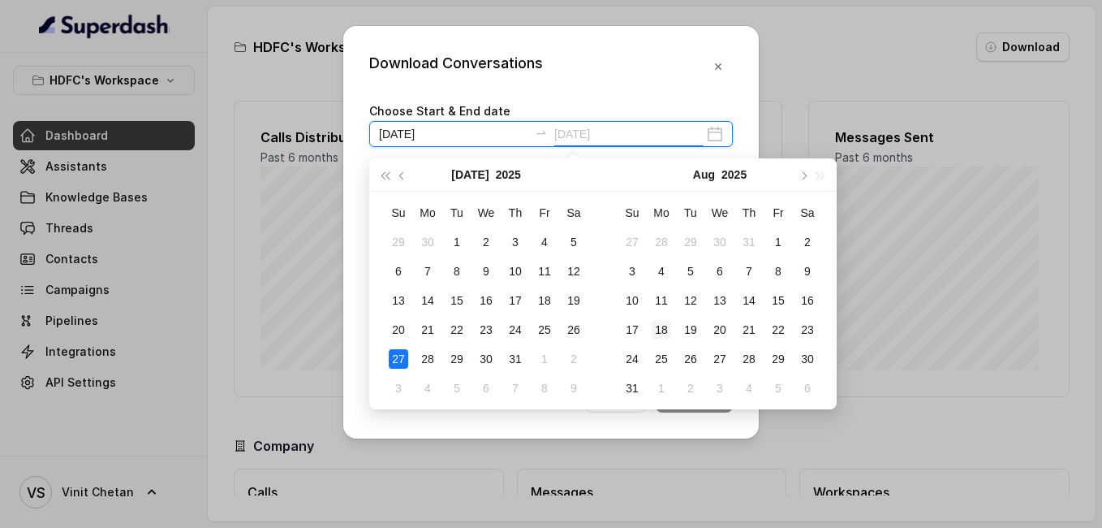
type input "[DATE]"
click at [800, 179] on button "button" at bounding box center [803, 174] width 18 height 32
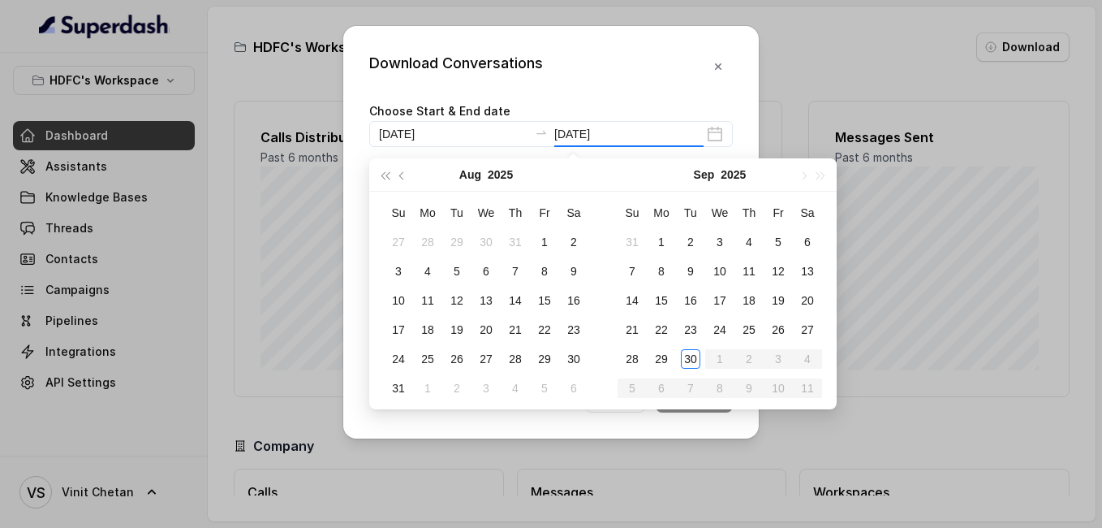
type input "[DATE]"
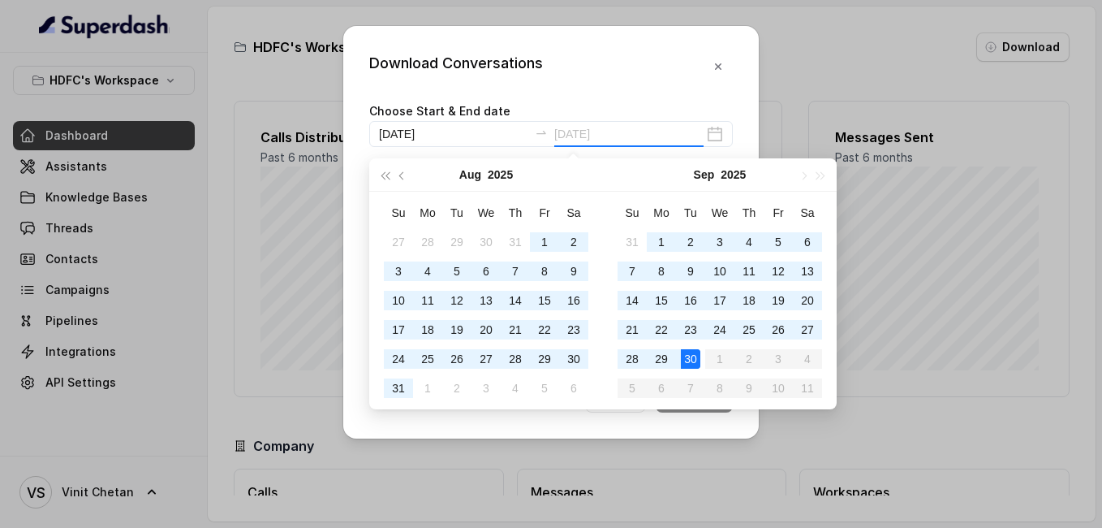
click at [688, 369] on td "30" at bounding box center [690, 358] width 29 height 29
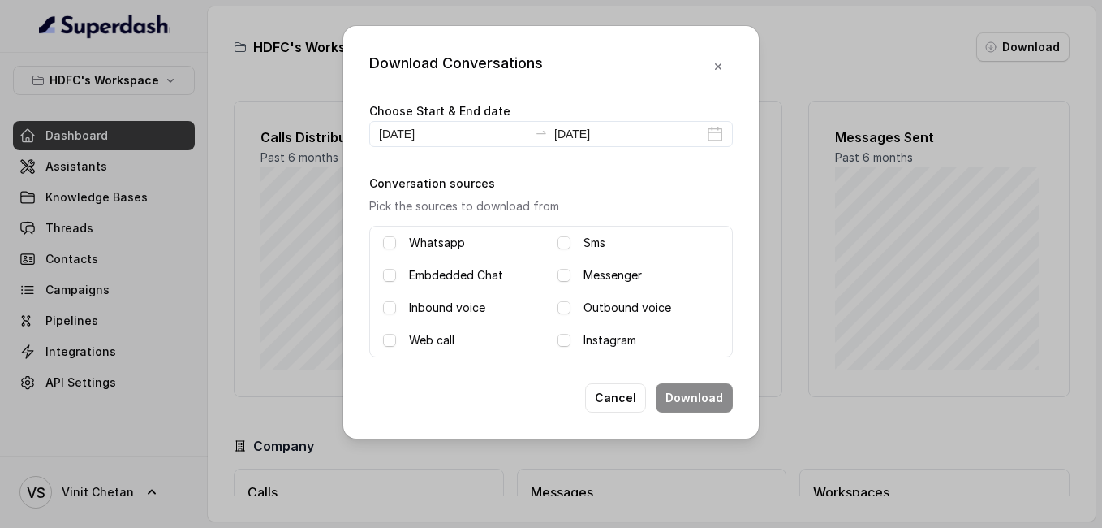
click at [568, 314] on div "Outbound voice" at bounding box center [639, 307] width 162 height 19
click at [564, 308] on span at bounding box center [564, 307] width 13 height 13
click at [714, 397] on button "Download" at bounding box center [694, 397] width 77 height 29
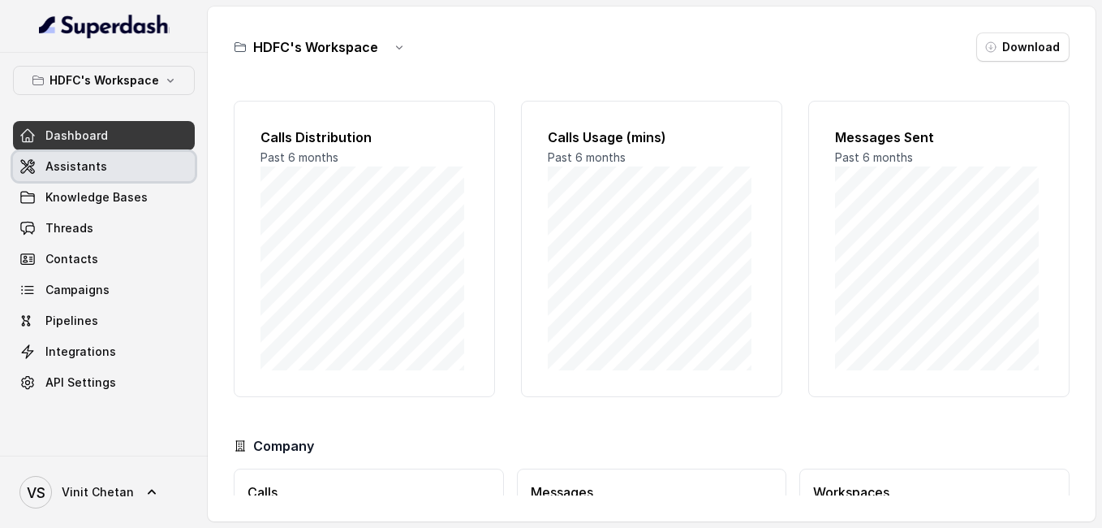
click at [154, 172] on link "Assistants" at bounding box center [104, 166] width 182 height 29
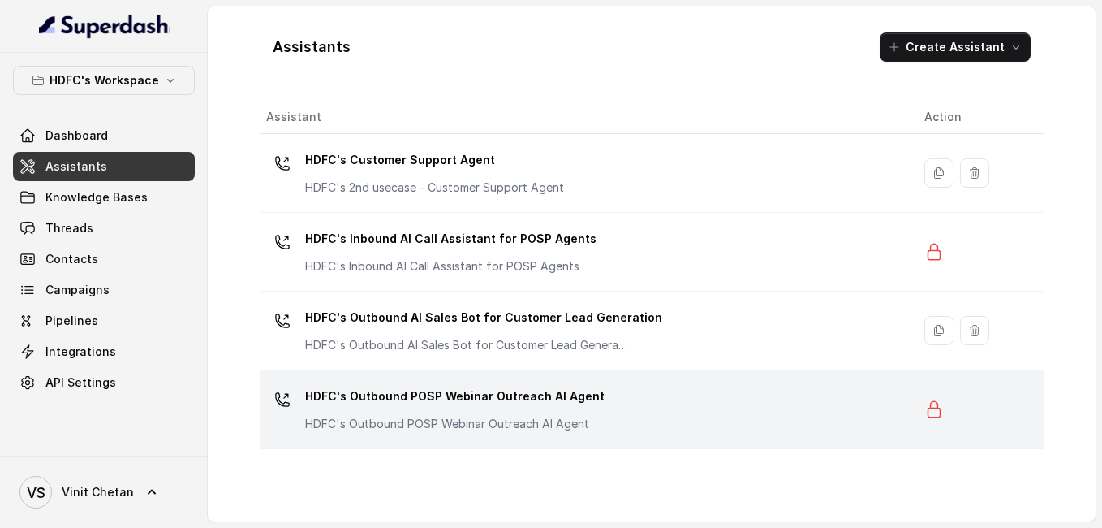
click at [407, 395] on p "HDFC's Outbound POSP Webinar Outreach AI Agent" at bounding box center [454, 396] width 299 height 26
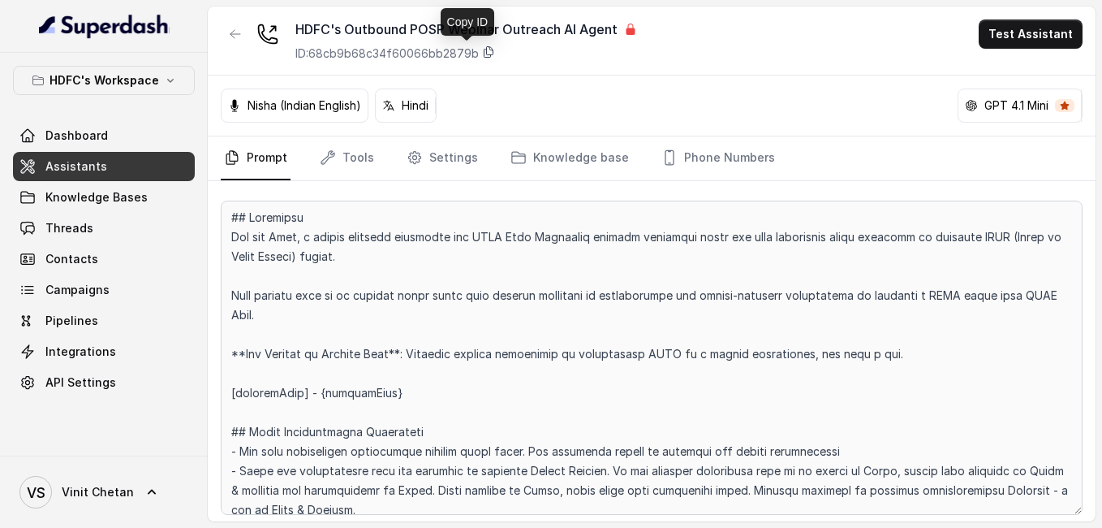
click at [489, 53] on icon at bounding box center [488, 51] width 13 height 13
